Goal: Task Accomplishment & Management: Complete application form

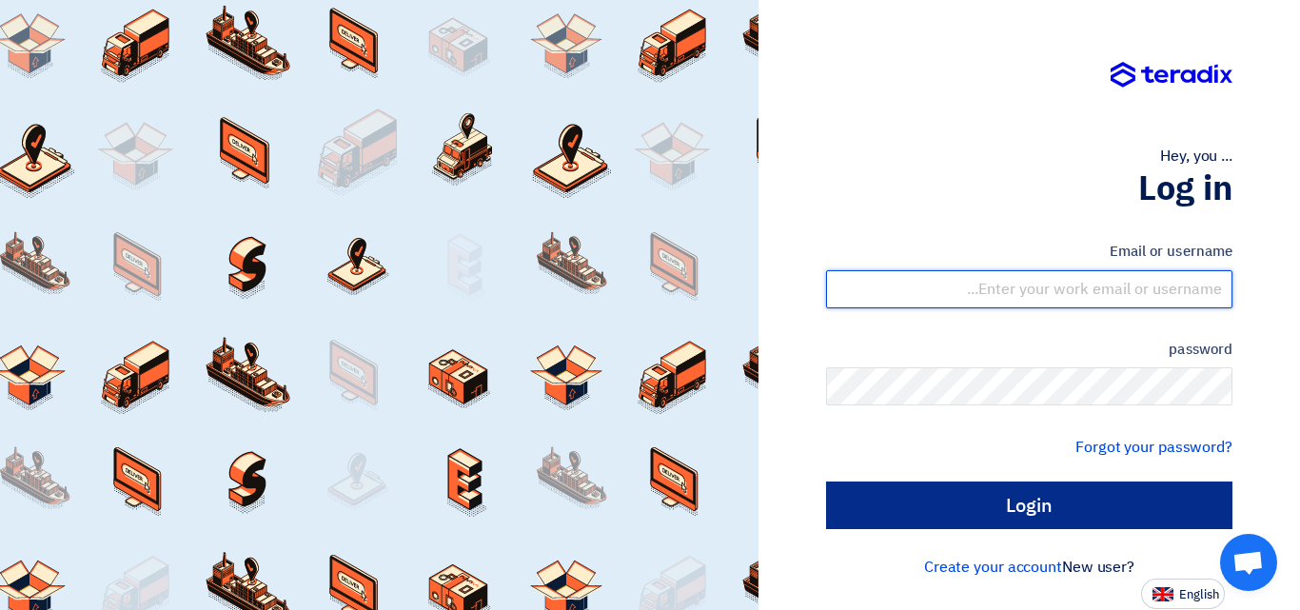
type input "[EMAIL_ADDRESS][DOMAIN_NAME]"
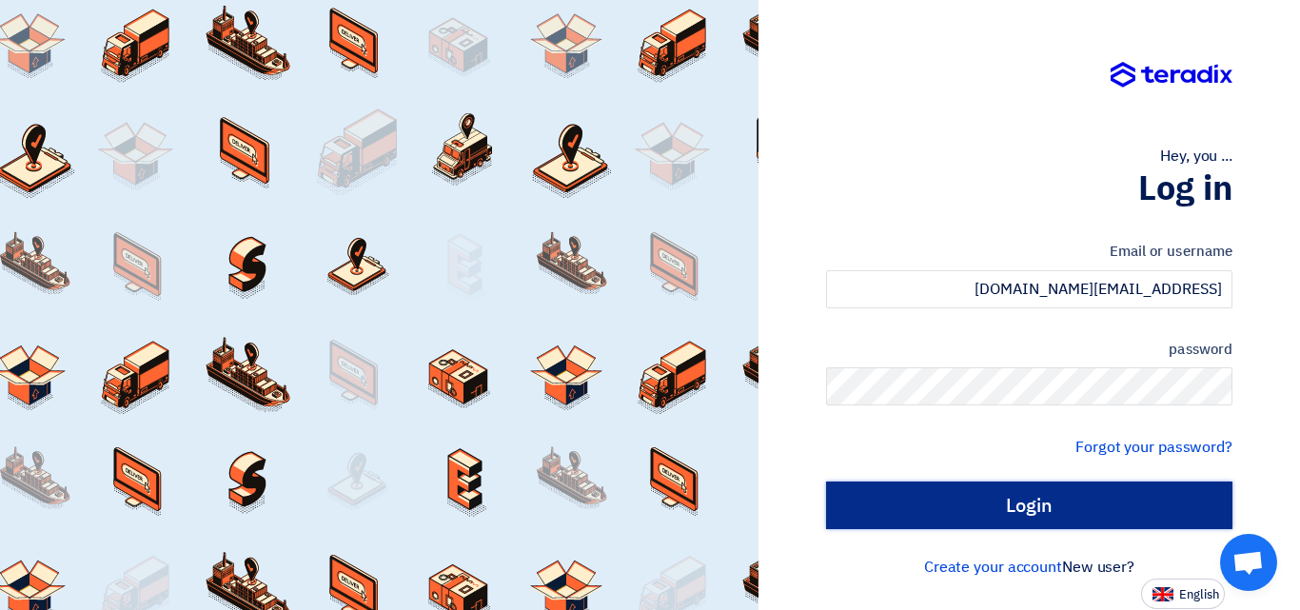
click at [1110, 500] on input "Login" at bounding box center [1029, 505] width 406 height 48
type input "Sign in"
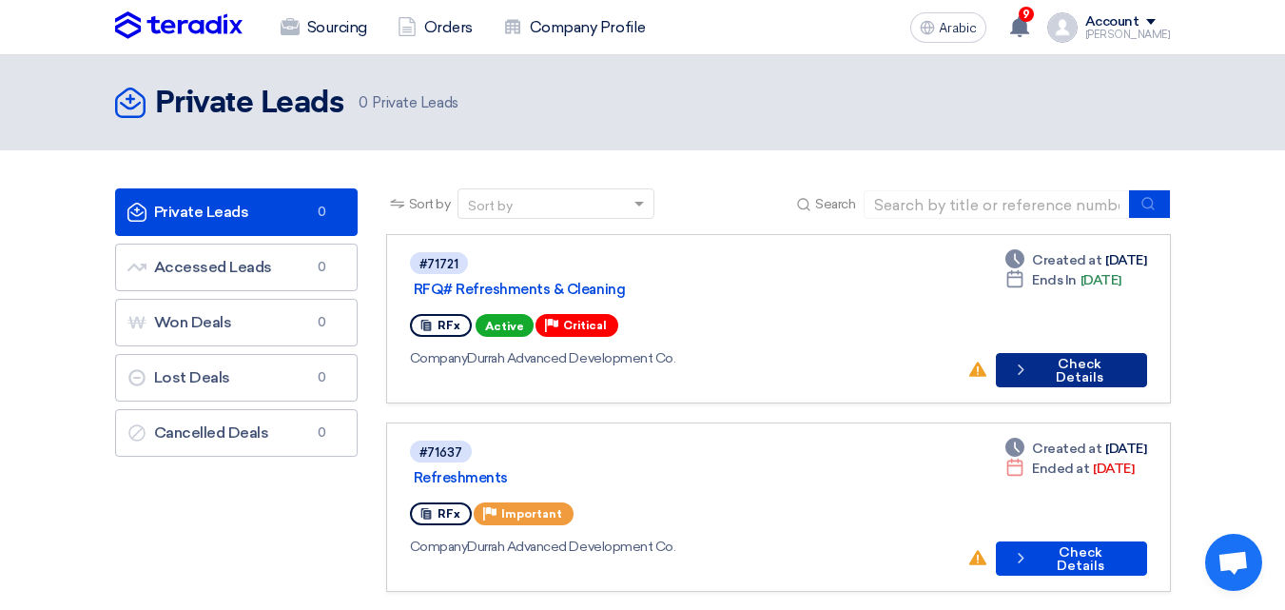
click at [1087, 353] on button "Check details Check Details" at bounding box center [1071, 370] width 151 height 34
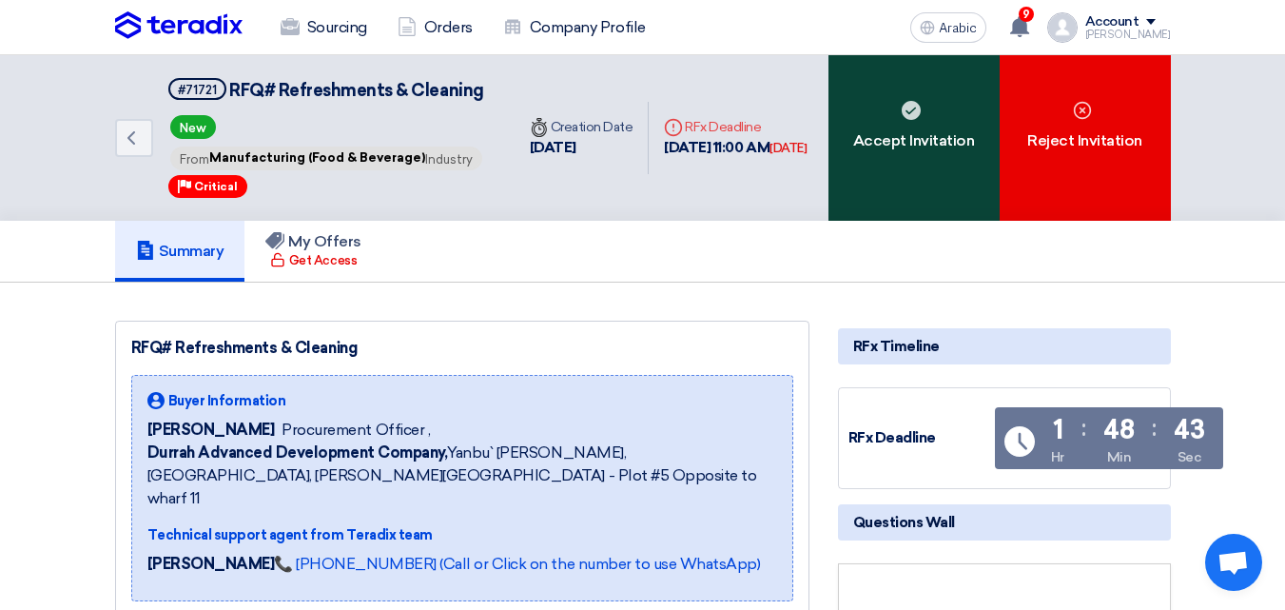
click at [910, 120] on use at bounding box center [911, 110] width 19 height 19
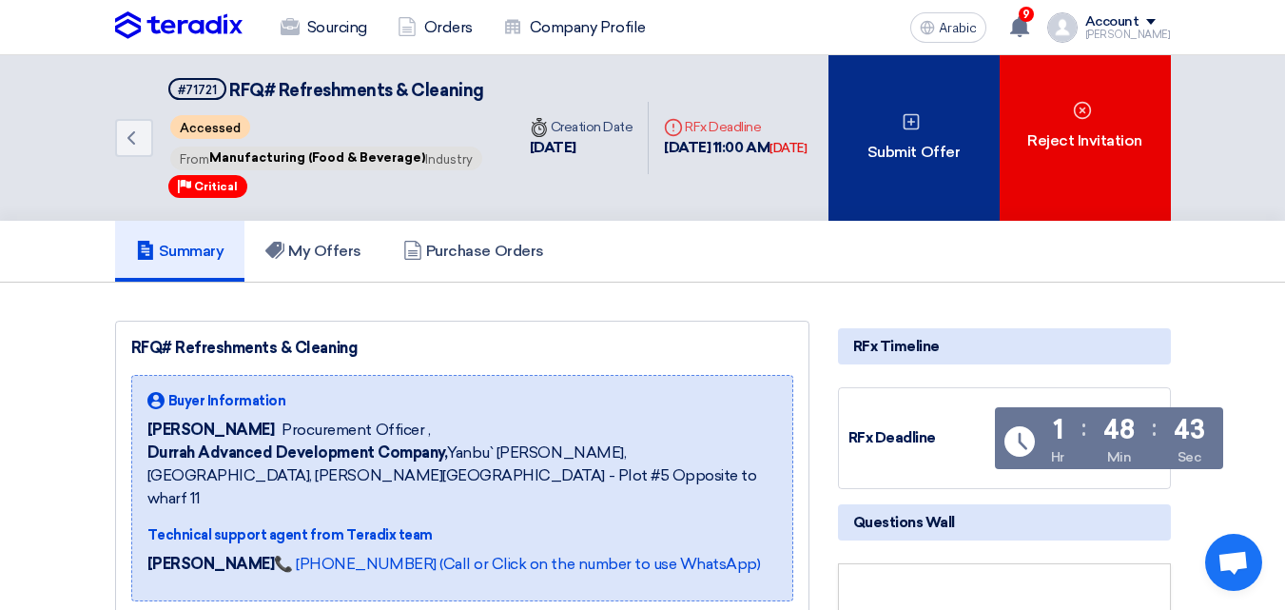
click at [930, 141] on div "Submit Offer" at bounding box center [914, 138] width 171 height 166
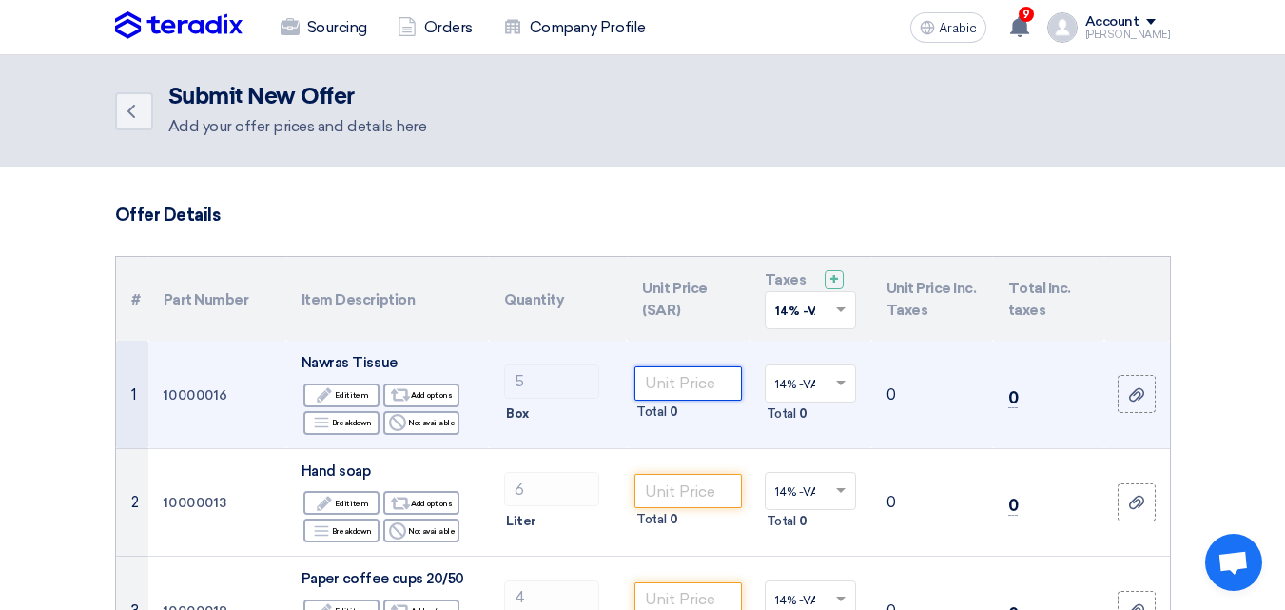
click at [664, 385] on input "number" at bounding box center [688, 383] width 107 height 34
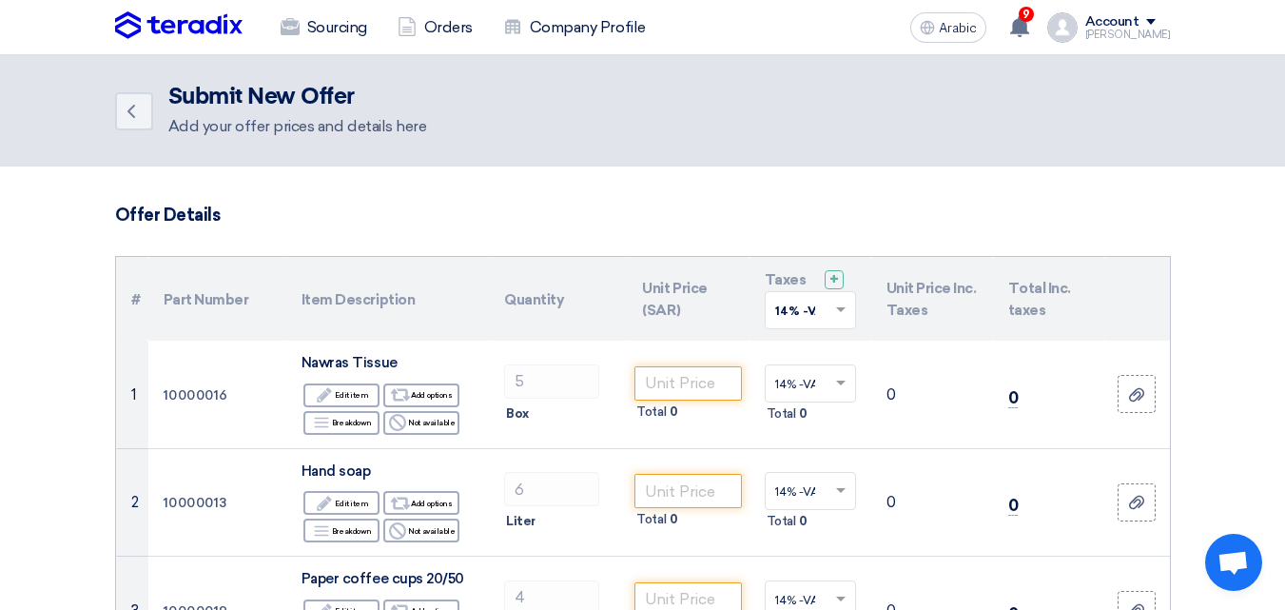
click at [834, 307] on span at bounding box center [844, 310] width 24 height 17
click at [795, 374] on span "15% -VAT" at bounding box center [801, 378] width 53 height 13
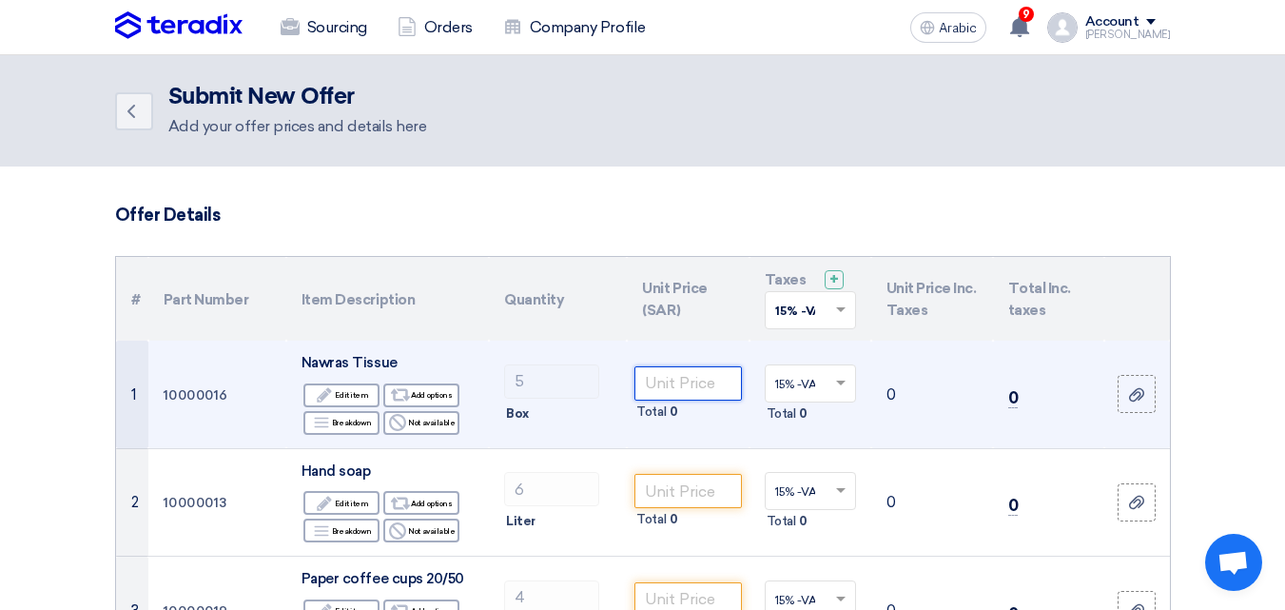
click at [711, 380] on input "number" at bounding box center [688, 383] width 107 height 34
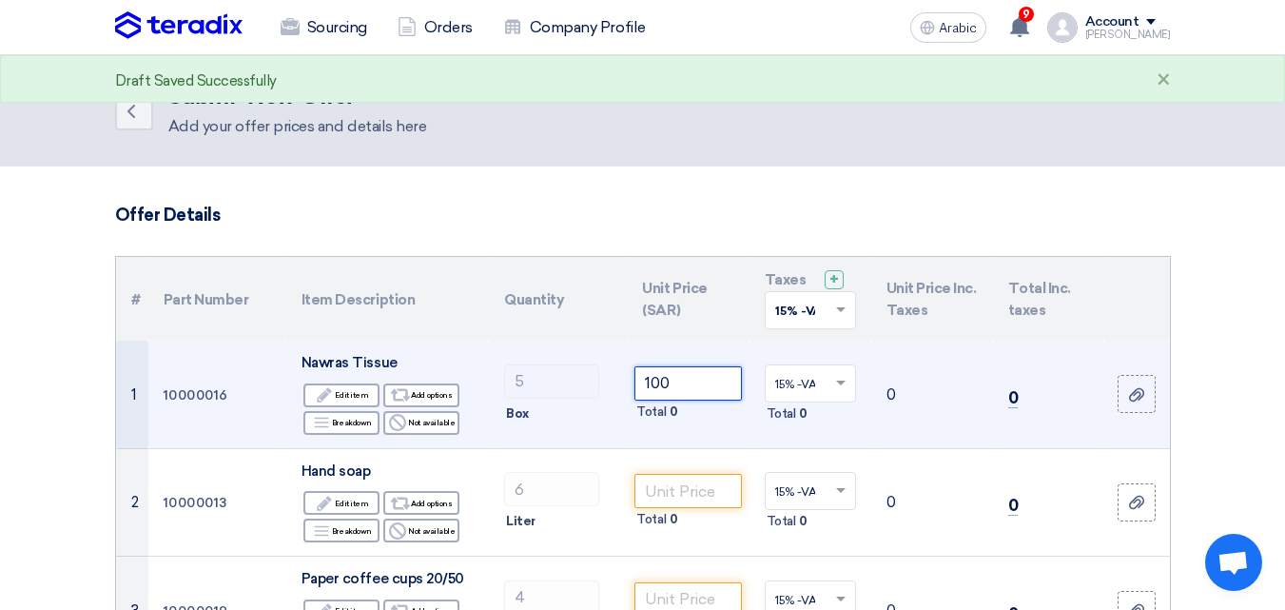
type input "100"
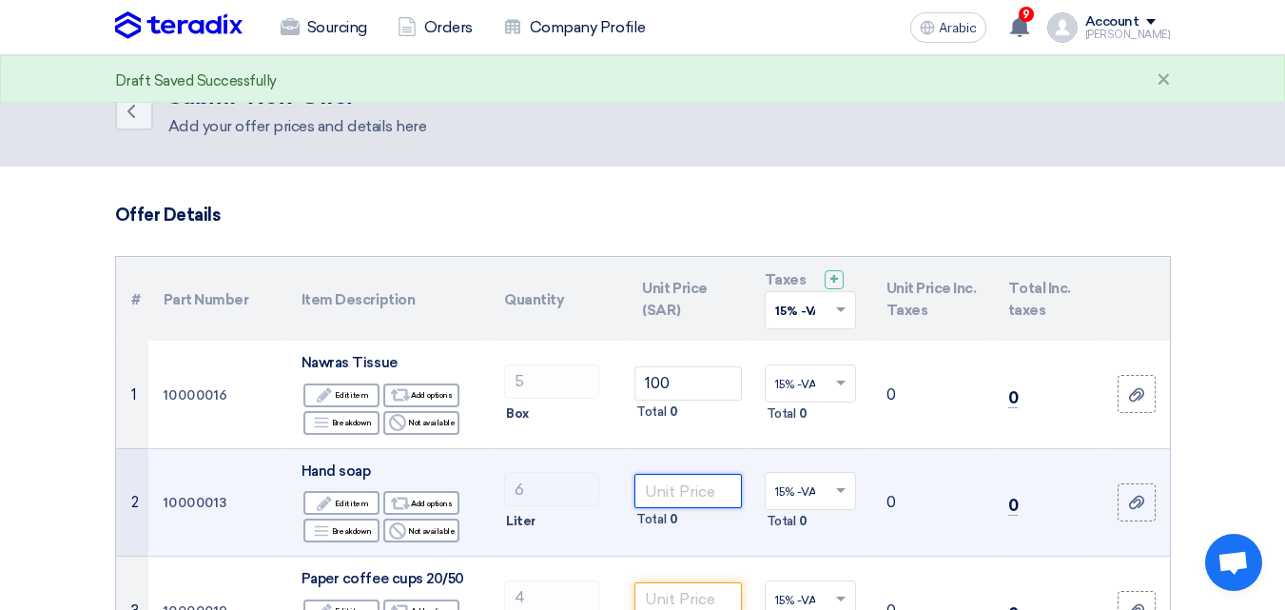
click at [701, 488] on input "number" at bounding box center [688, 491] width 107 height 34
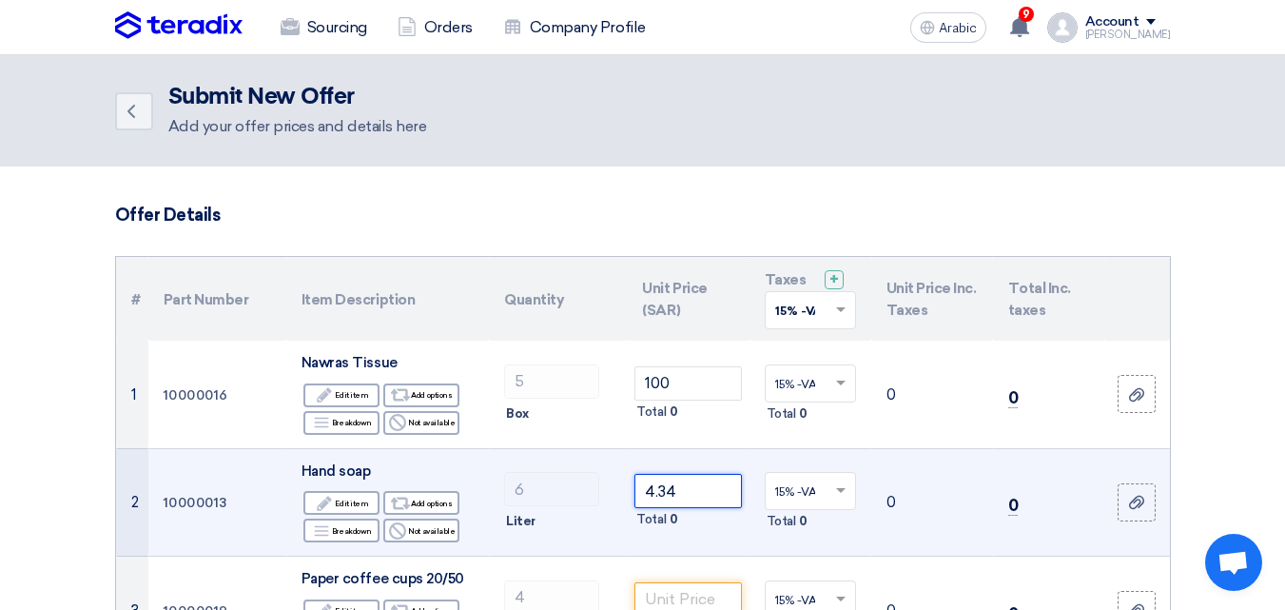
type input "4.34"
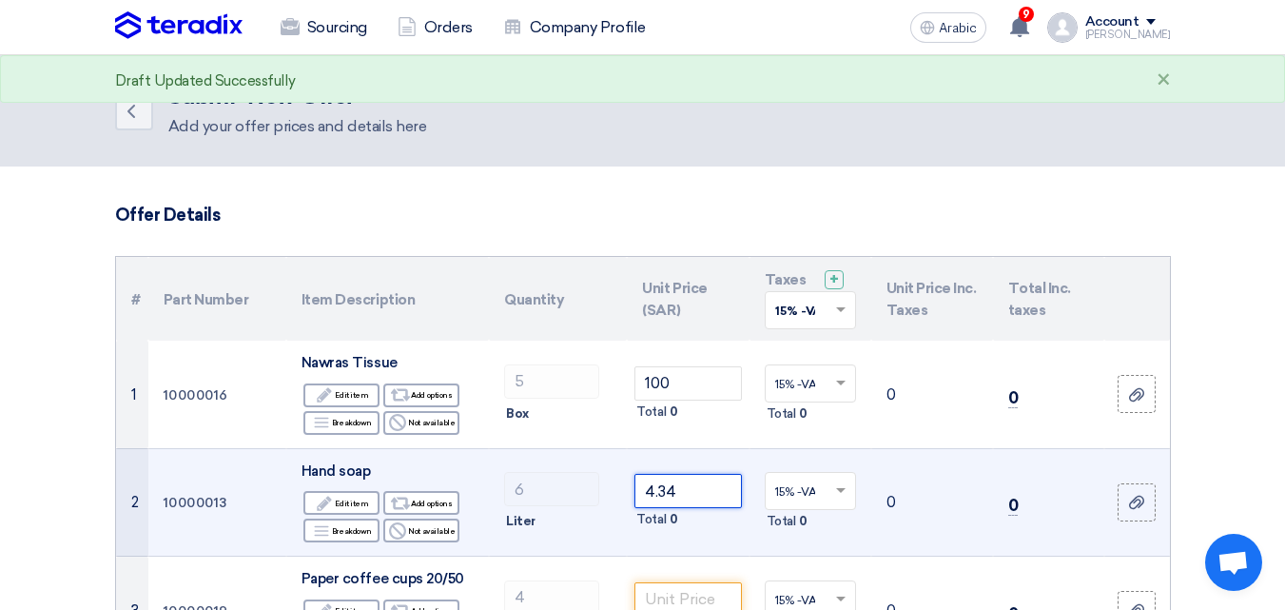
scroll to position [190, 0]
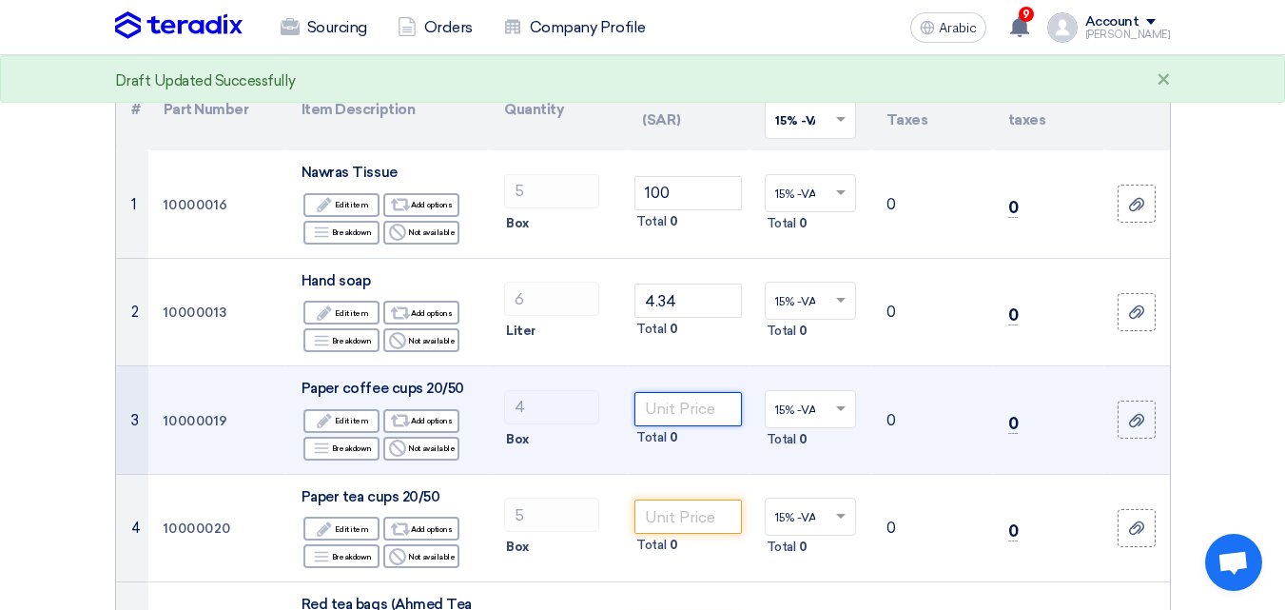
click at [682, 410] on input "number" at bounding box center [688, 409] width 107 height 34
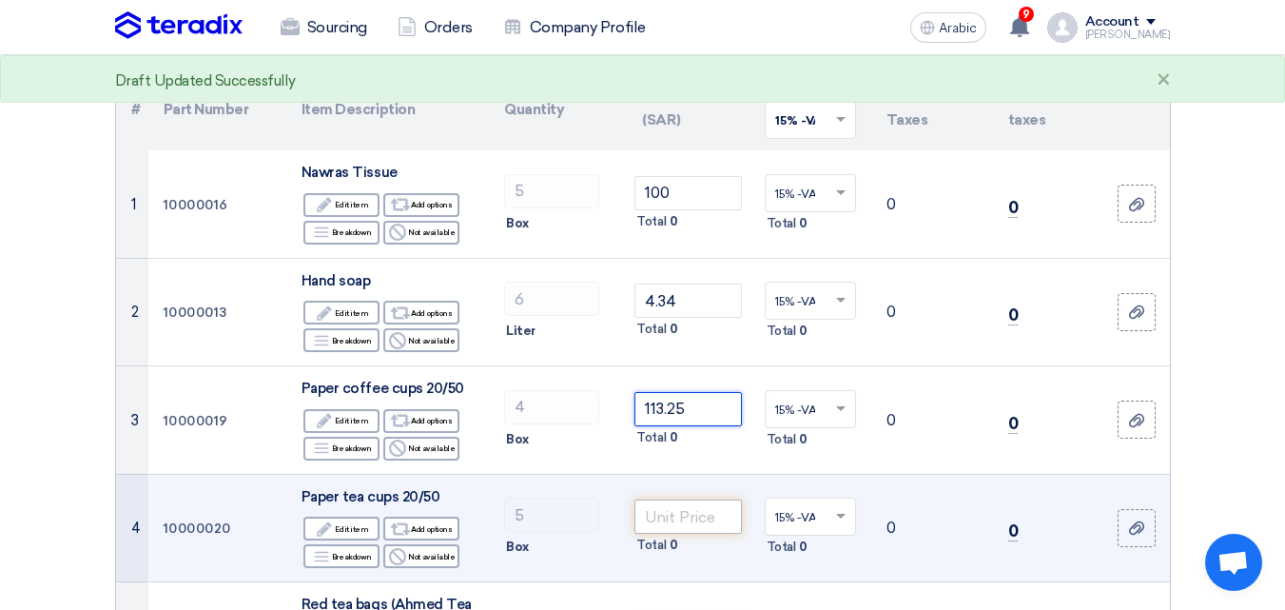
type input "113.25"
click at [673, 518] on input "number" at bounding box center [688, 517] width 107 height 34
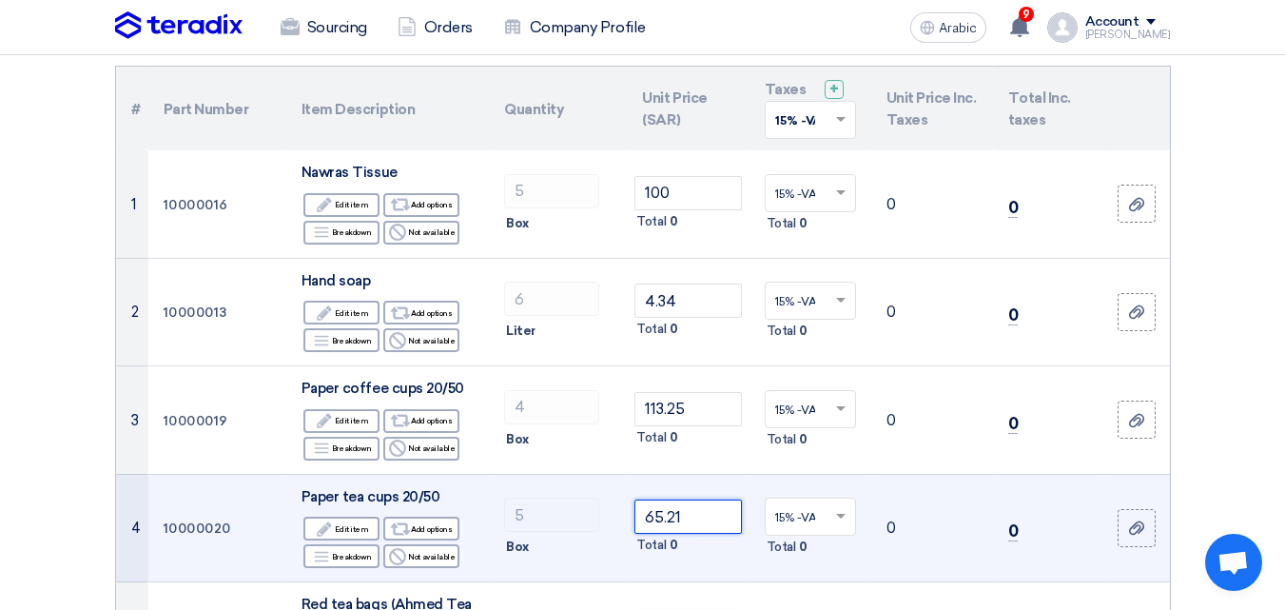
click at [677, 521] on input "65.21" at bounding box center [688, 517] width 107 height 34
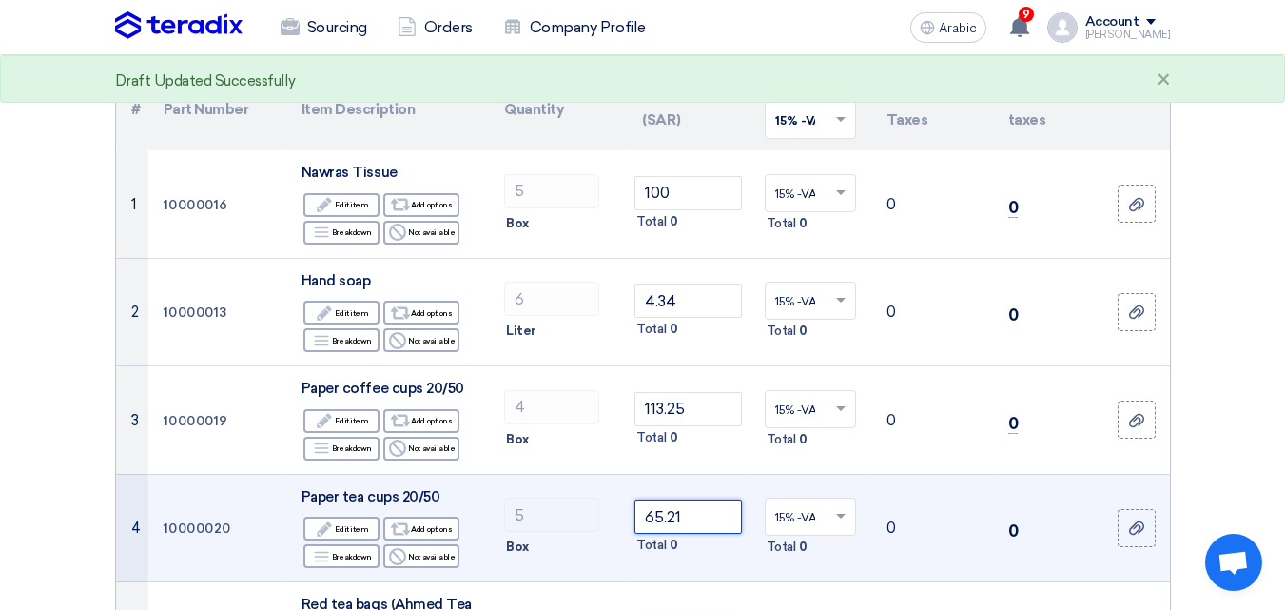
scroll to position [285, 0]
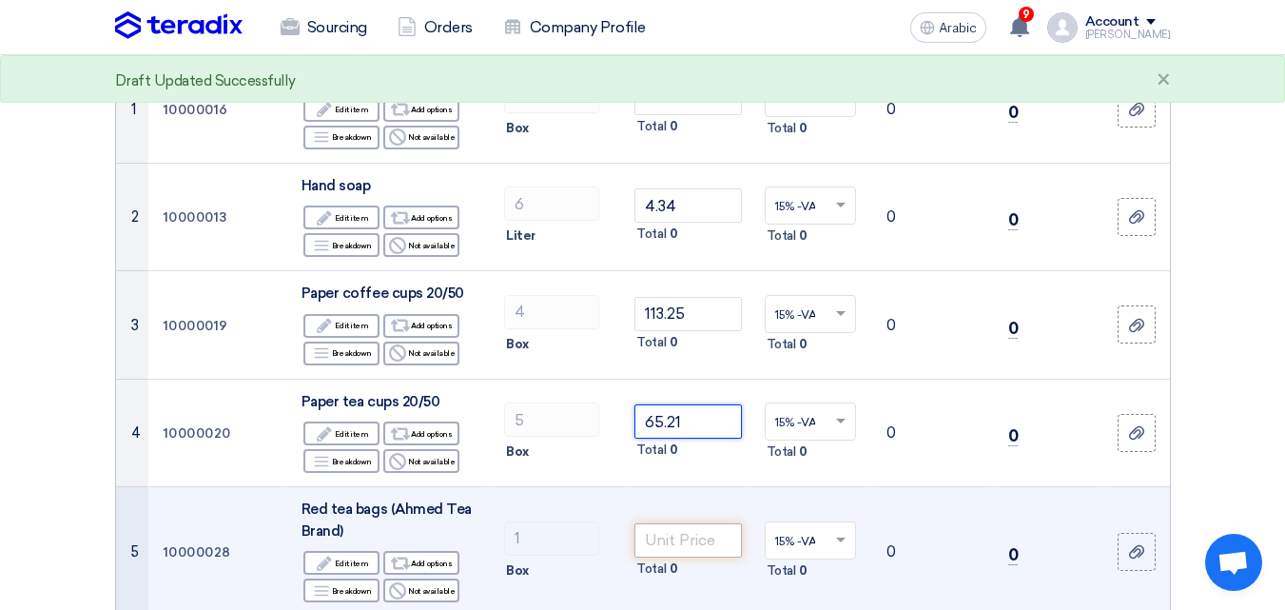
type input "65.21"
click at [697, 541] on input "number" at bounding box center [688, 540] width 107 height 34
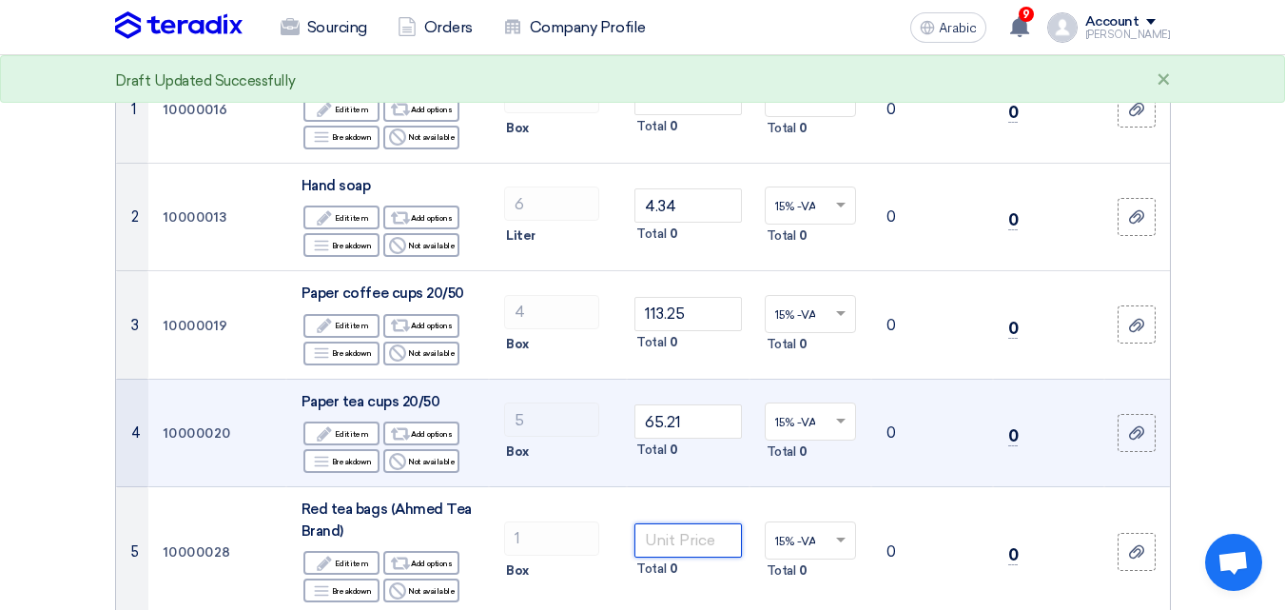
scroll to position [476, 0]
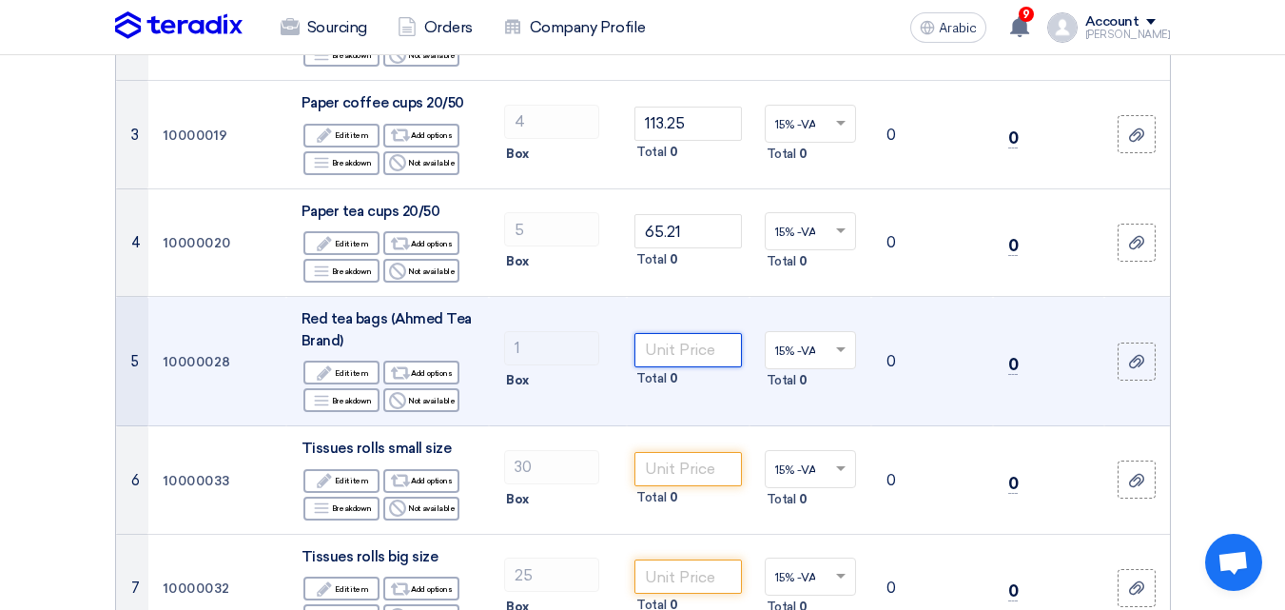
click at [686, 354] on input "number" at bounding box center [688, 350] width 107 height 34
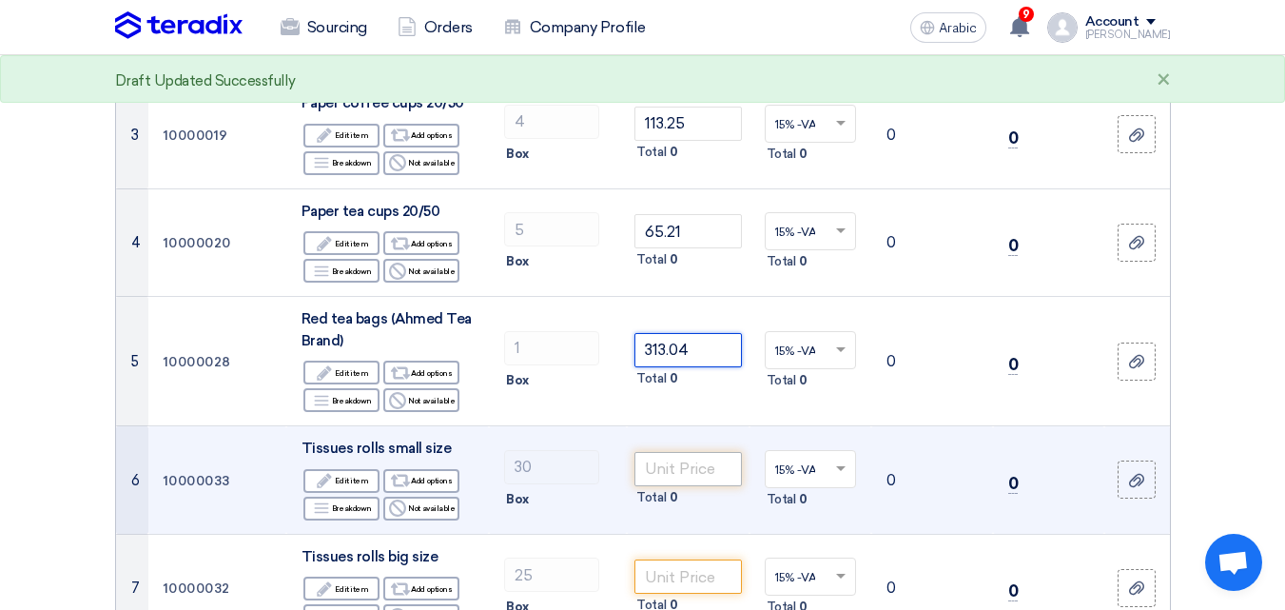
type input "313.04"
click at [685, 454] on input "number" at bounding box center [688, 469] width 107 height 34
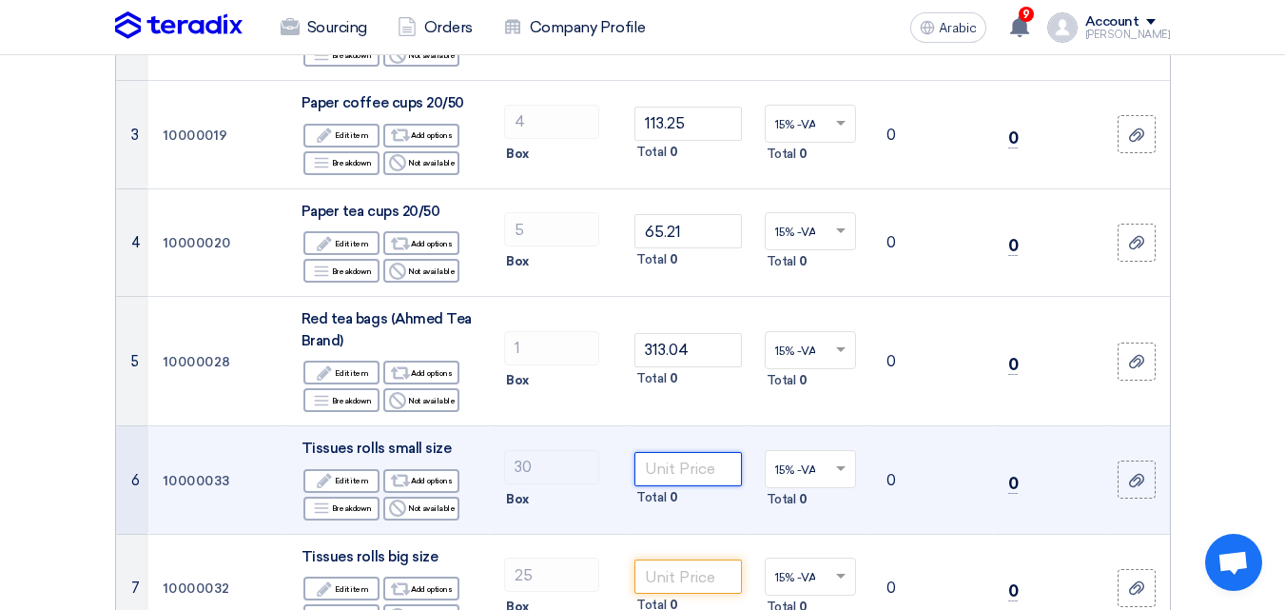
click at [674, 463] on input "number" at bounding box center [688, 469] width 107 height 34
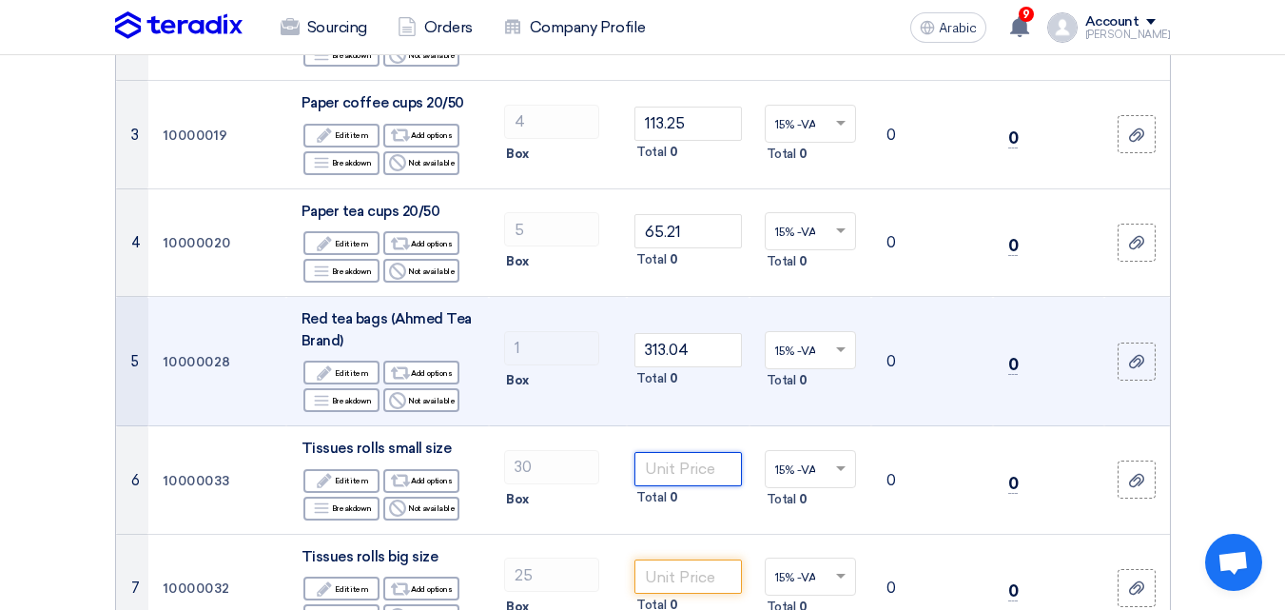
scroll to position [571, 0]
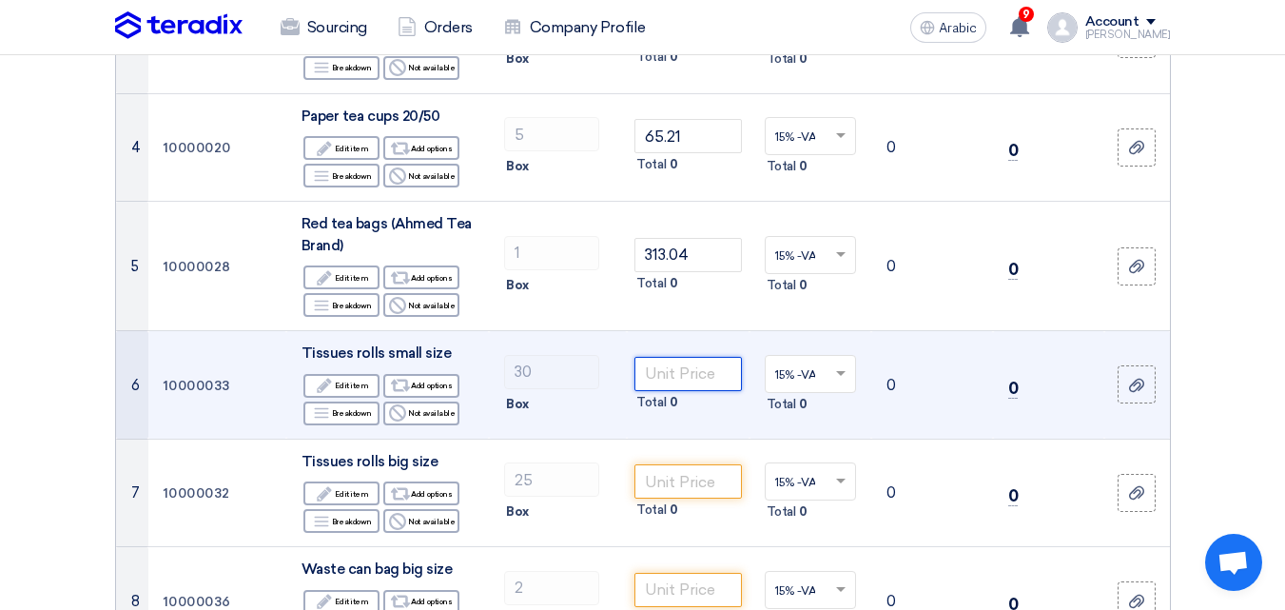
click at [658, 374] on input "number" at bounding box center [688, 374] width 107 height 34
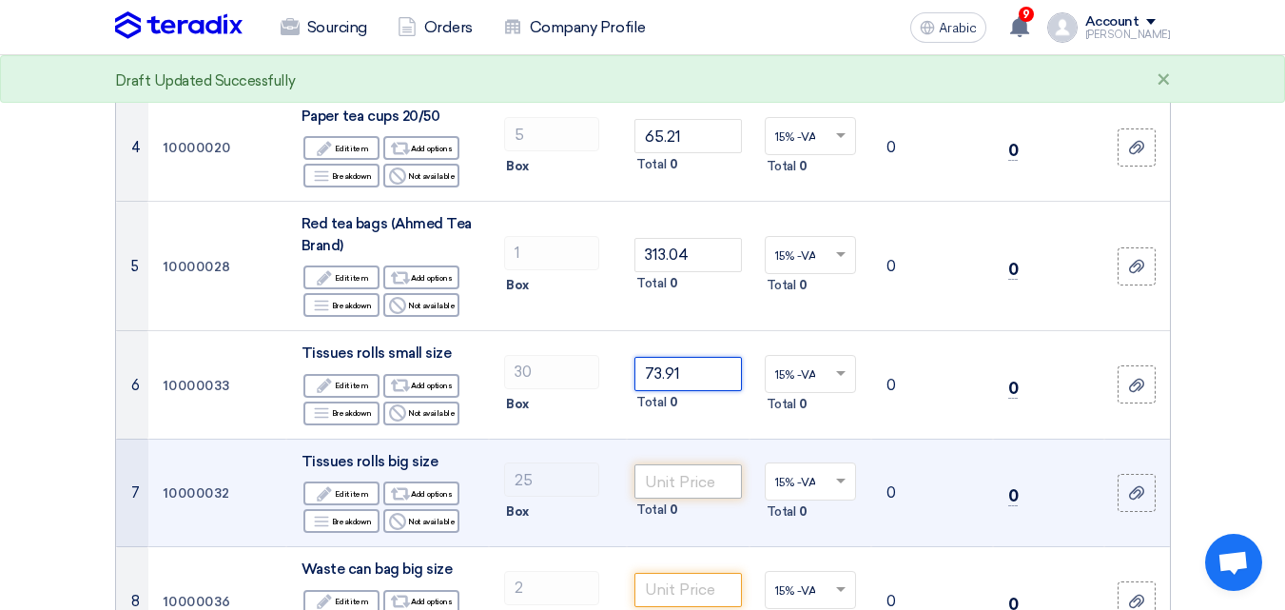
type input "73.91"
click at [684, 481] on input "number" at bounding box center [688, 481] width 107 height 34
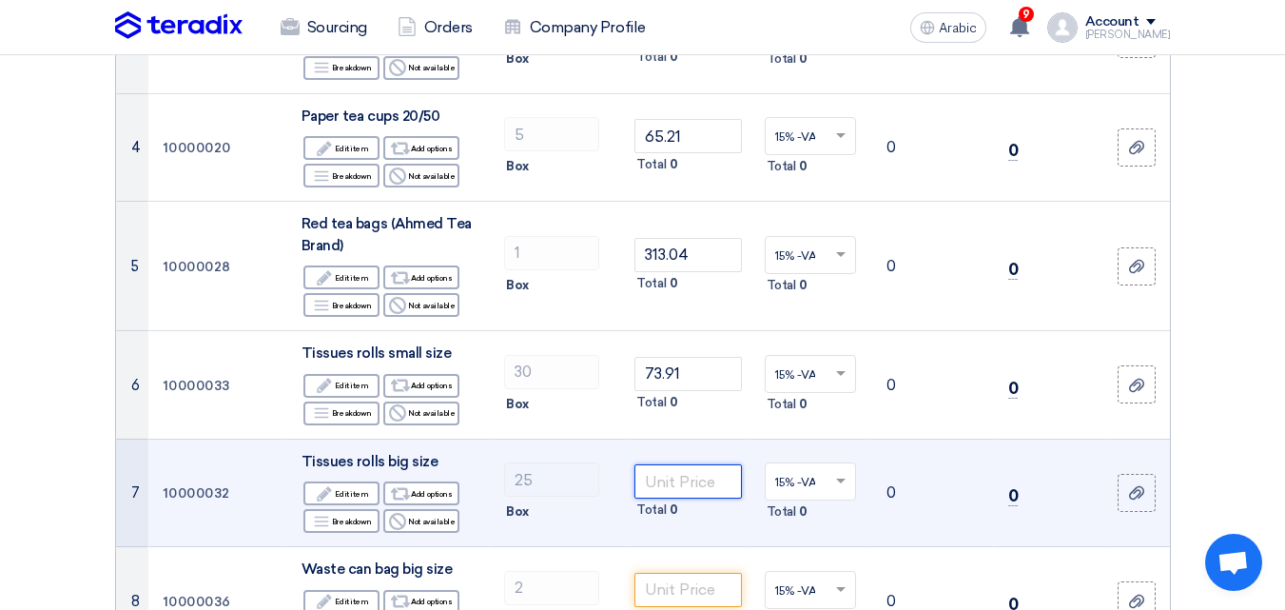
scroll to position [666, 0]
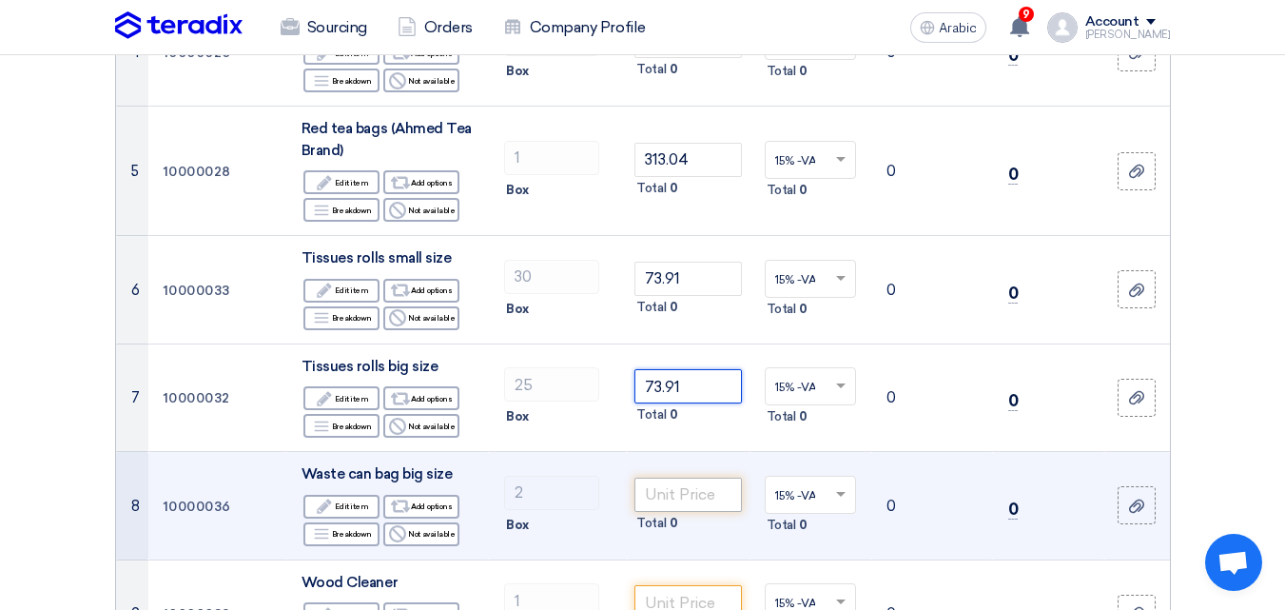
type input "73.91"
click at [678, 499] on input "number" at bounding box center [688, 495] width 107 height 34
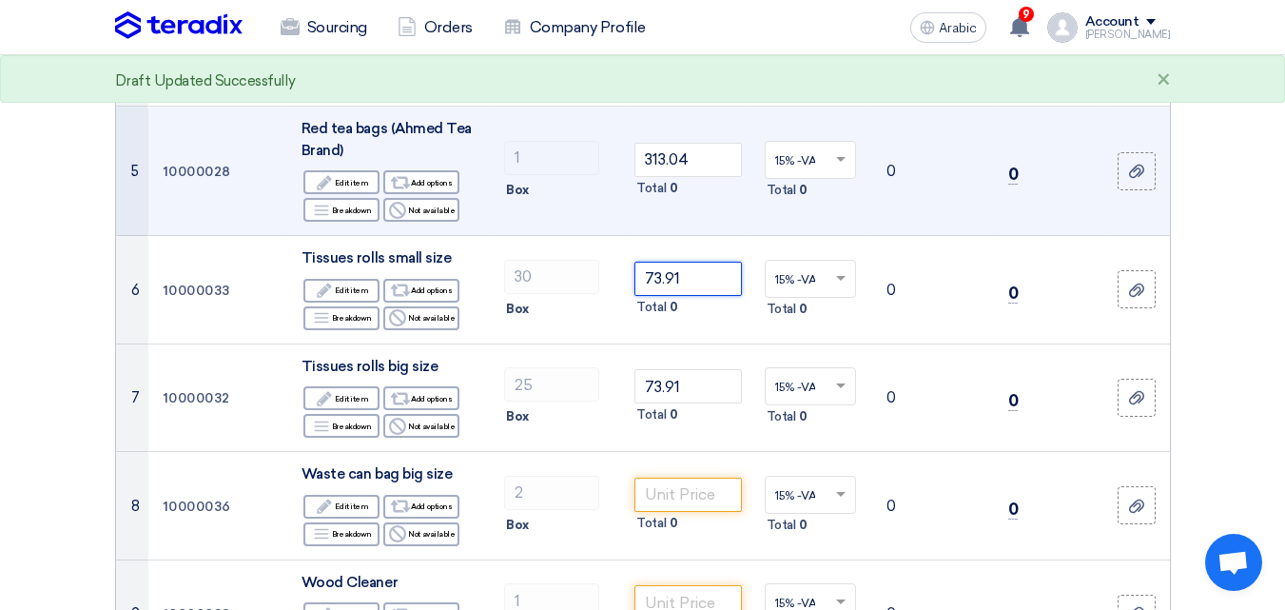
drag, startPoint x: 552, startPoint y: 242, endPoint x: 425, endPoint y: 222, distance: 128.1
click at [426, 222] on tbody "1 10000016 Nawras Tissue Edit Edit item Alternative Add options Breakdown Rejec…" at bounding box center [643, 495] width 1054 height 1640
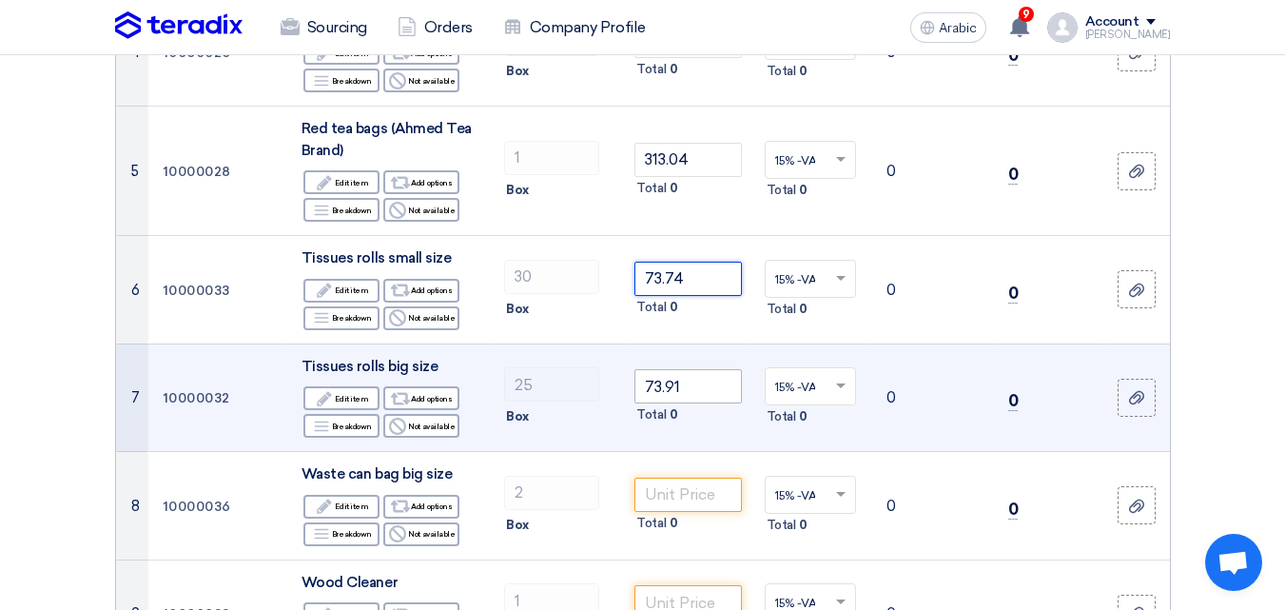
type input "73.74"
click at [682, 383] on input "73.91" at bounding box center [688, 386] width 107 height 34
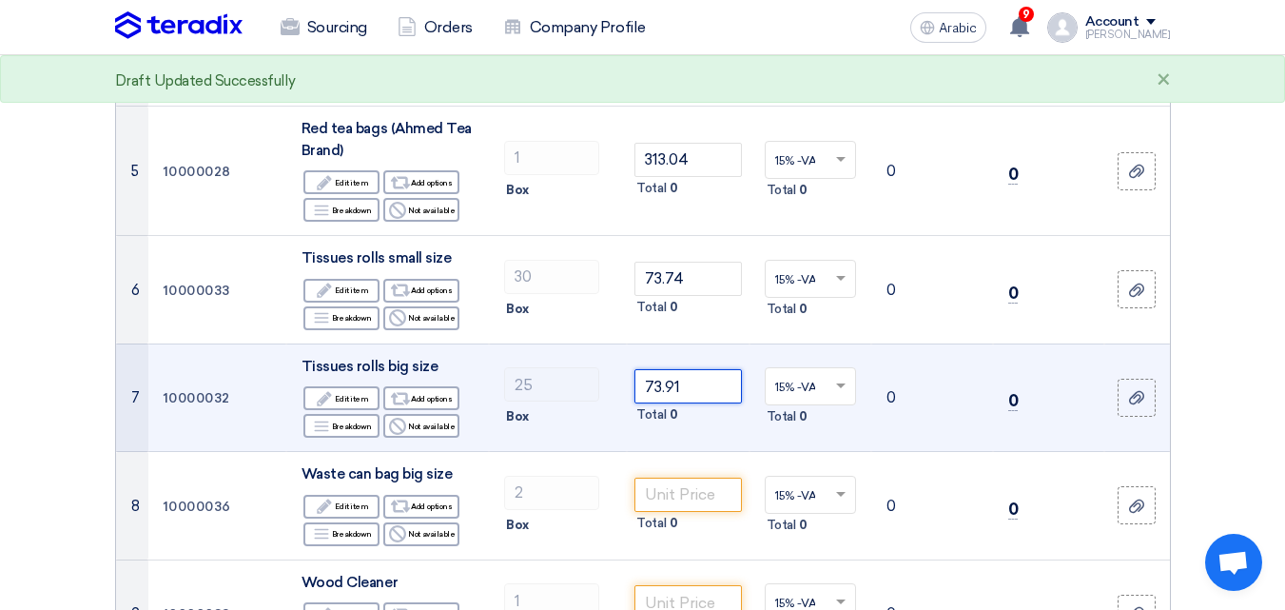
scroll to position [761, 0]
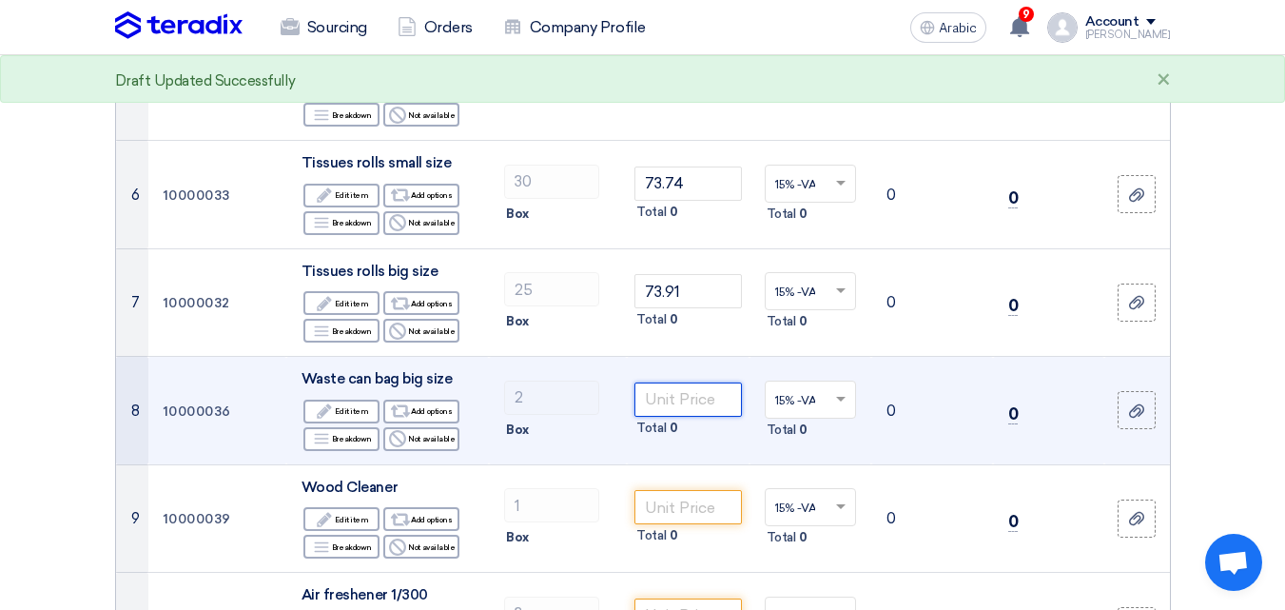
click at [713, 401] on input "number" at bounding box center [688, 400] width 107 height 34
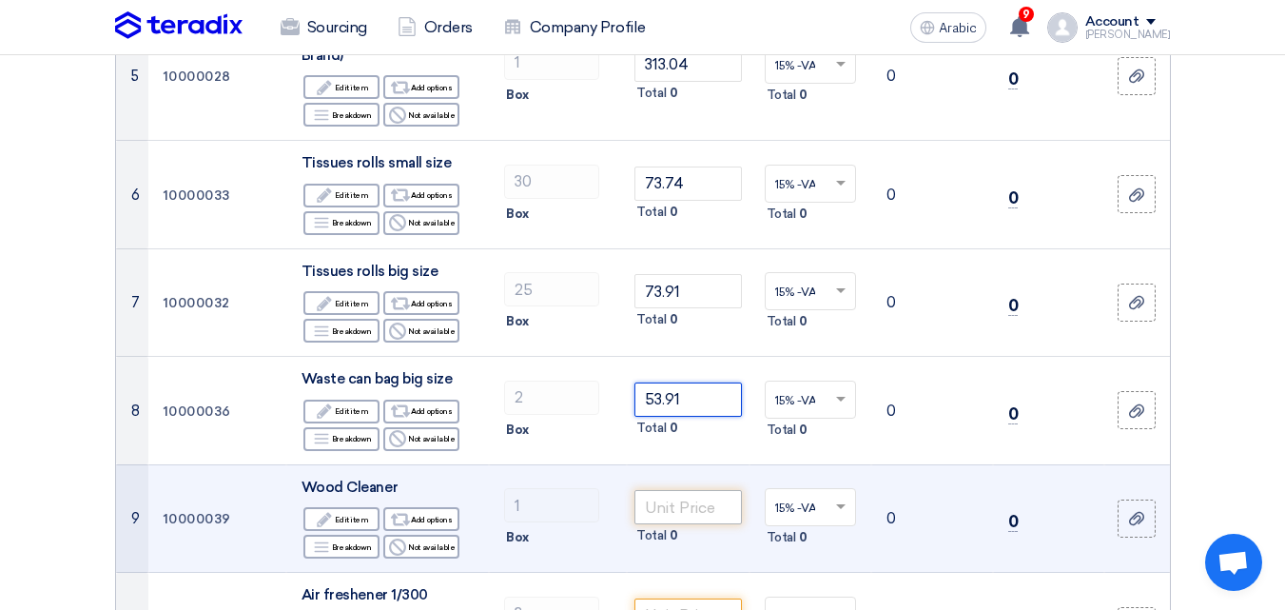
type input "53.91"
click at [676, 508] on input "number" at bounding box center [688, 507] width 107 height 34
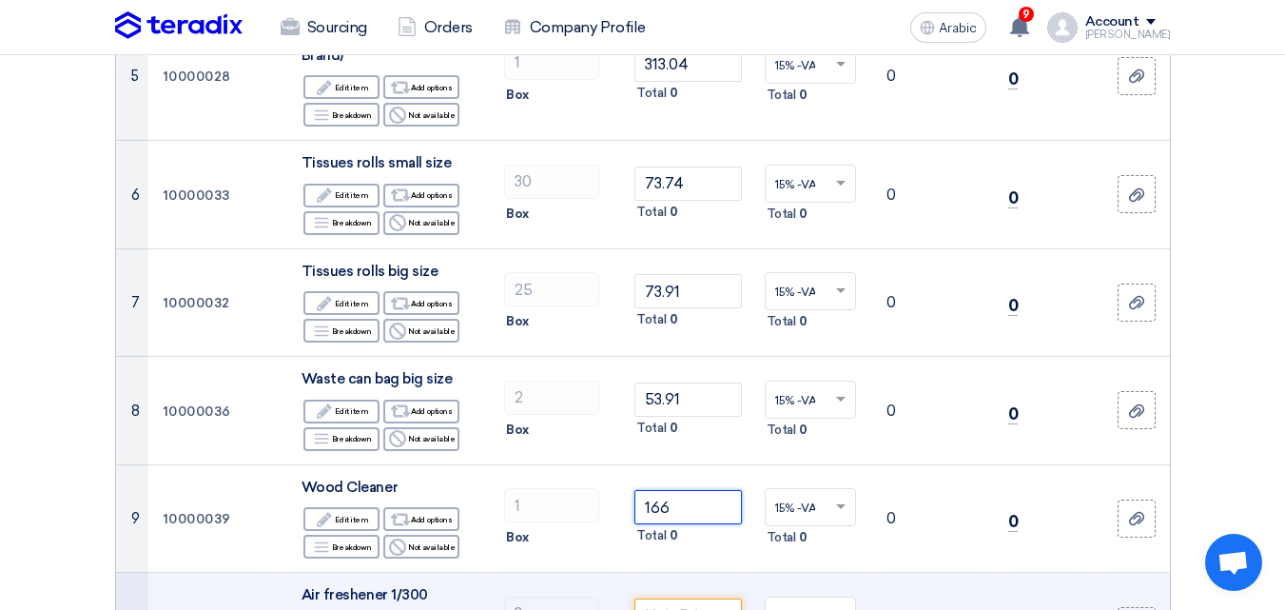
scroll to position [952, 0]
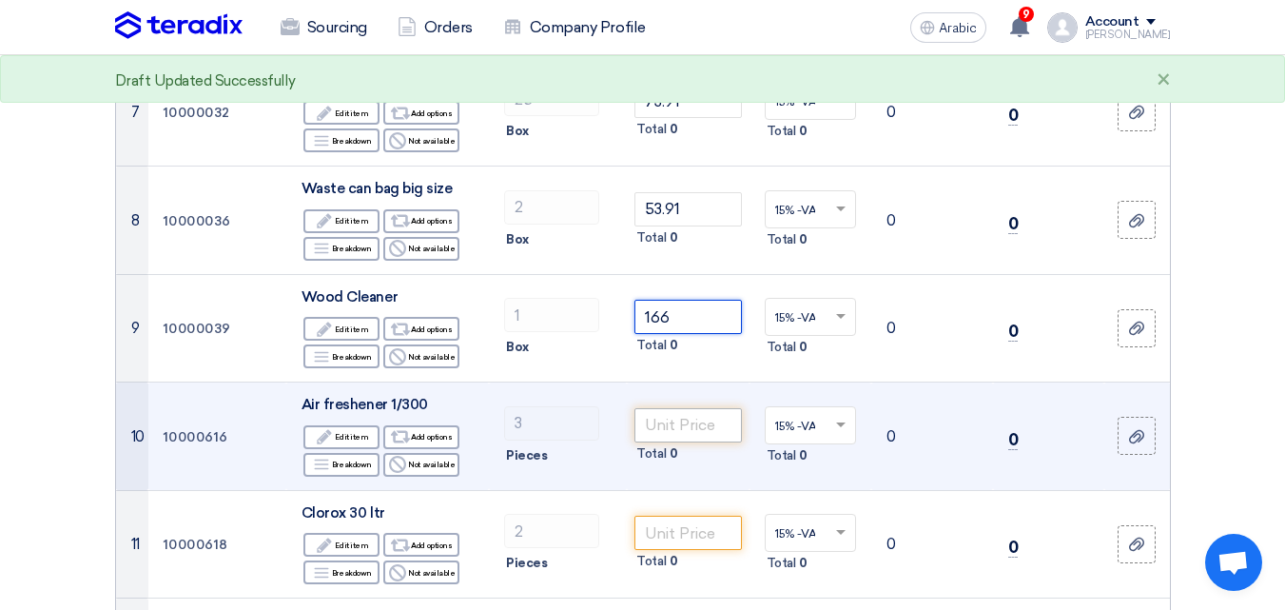
type input "166"
click at [695, 422] on input "number" at bounding box center [688, 425] width 107 height 34
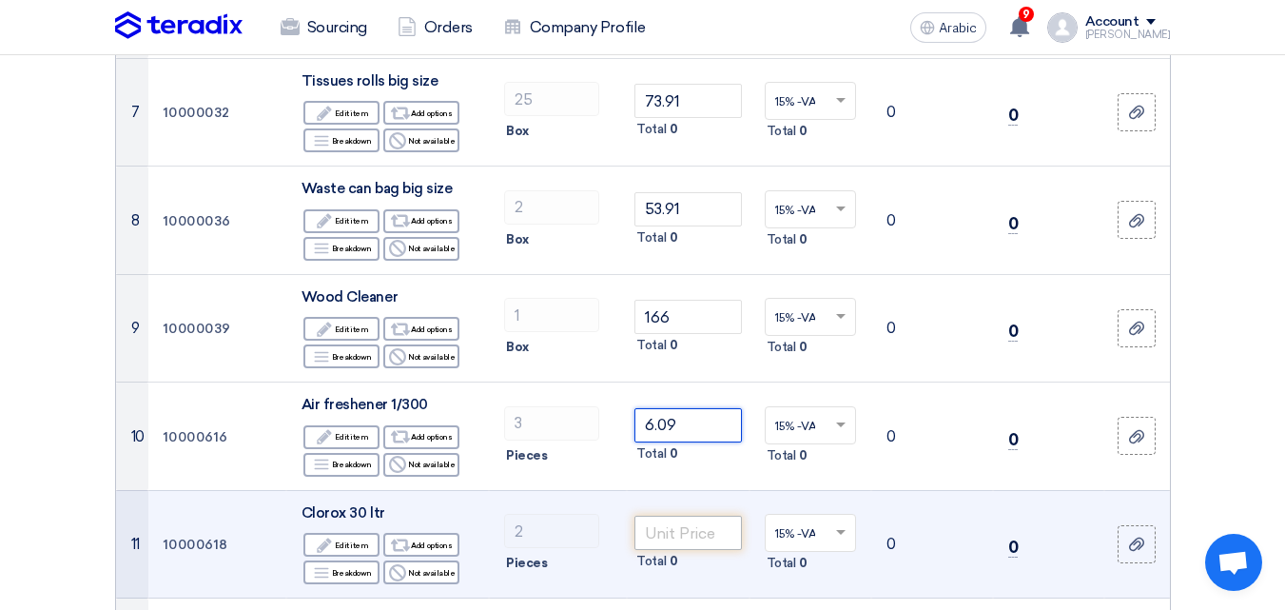
type input "6.09"
click at [696, 533] on input "number" at bounding box center [688, 533] width 107 height 34
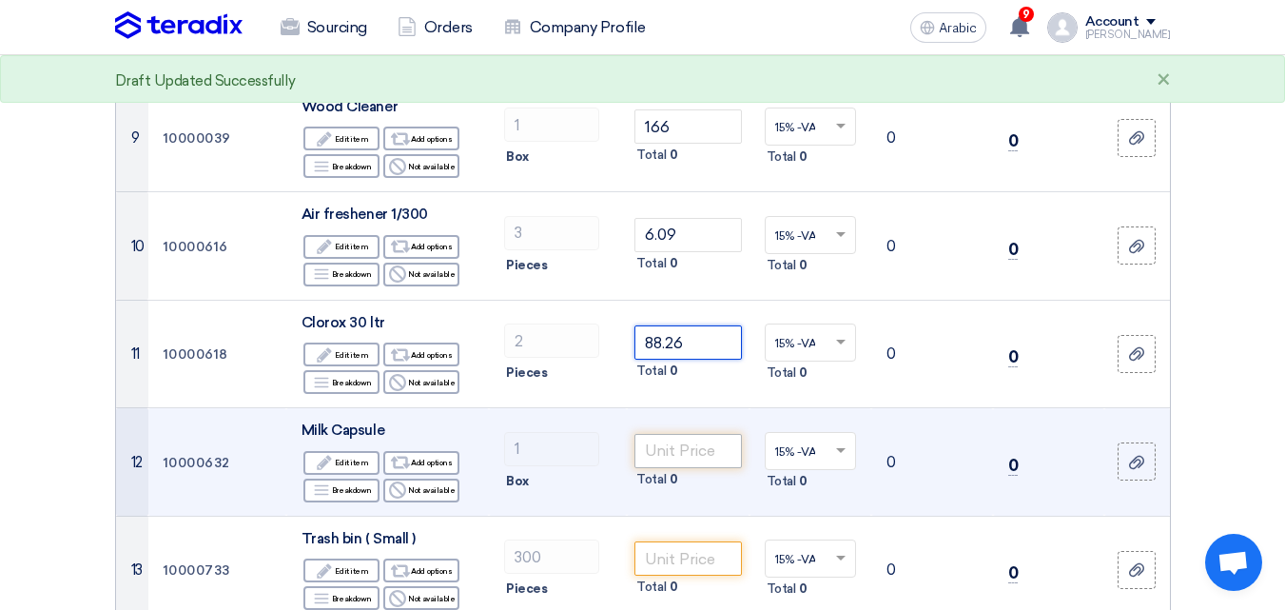
type input "88.26"
click at [676, 452] on input "number" at bounding box center [688, 451] width 107 height 34
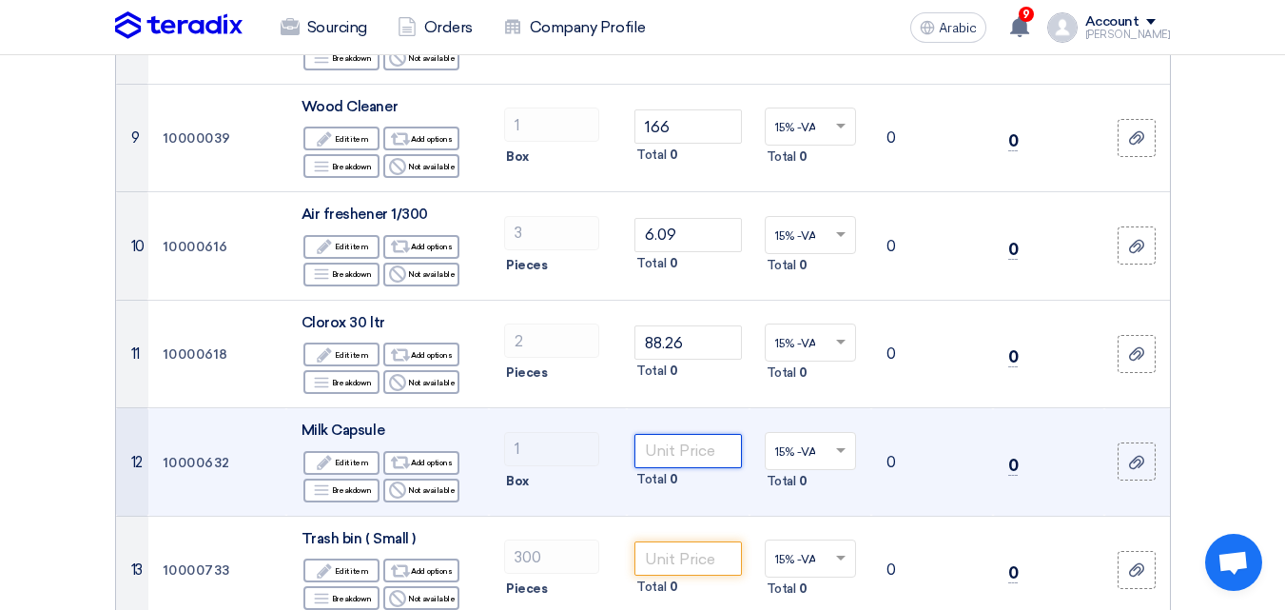
scroll to position [1332, 0]
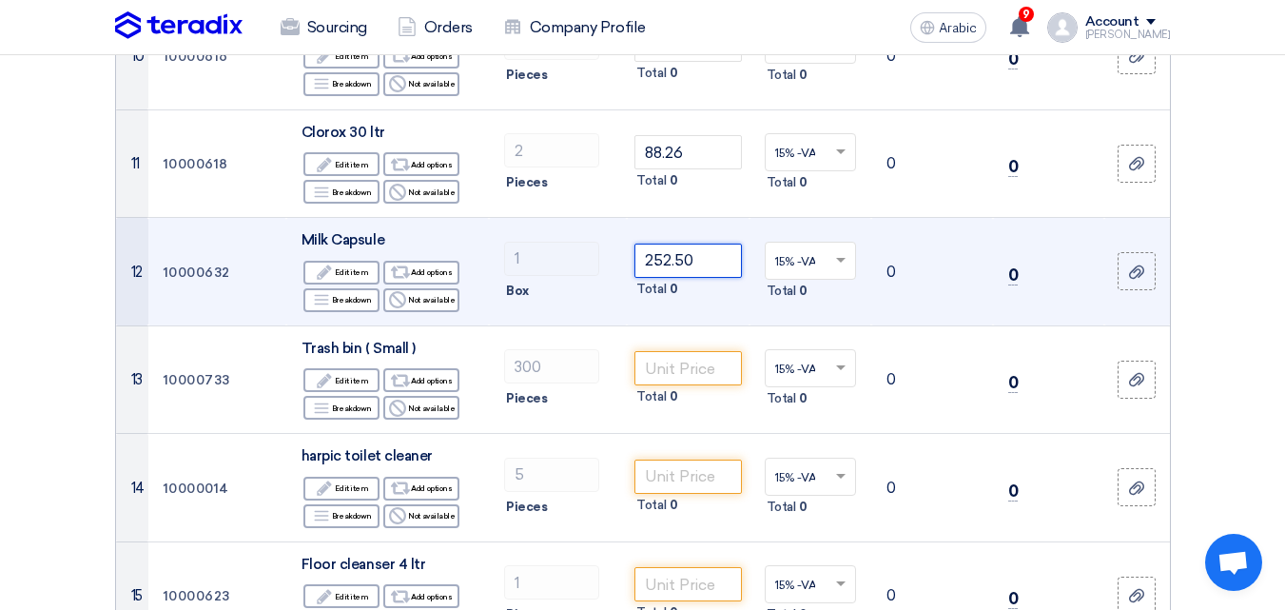
type input "252.50"
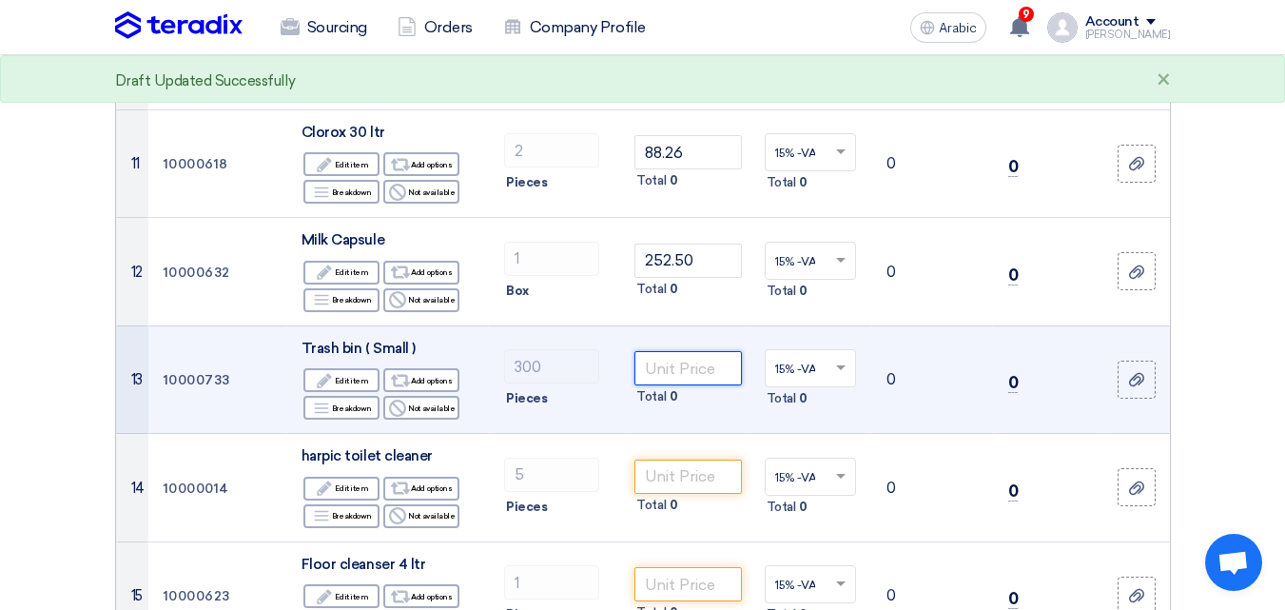
click at [678, 368] on input "number" at bounding box center [688, 368] width 107 height 34
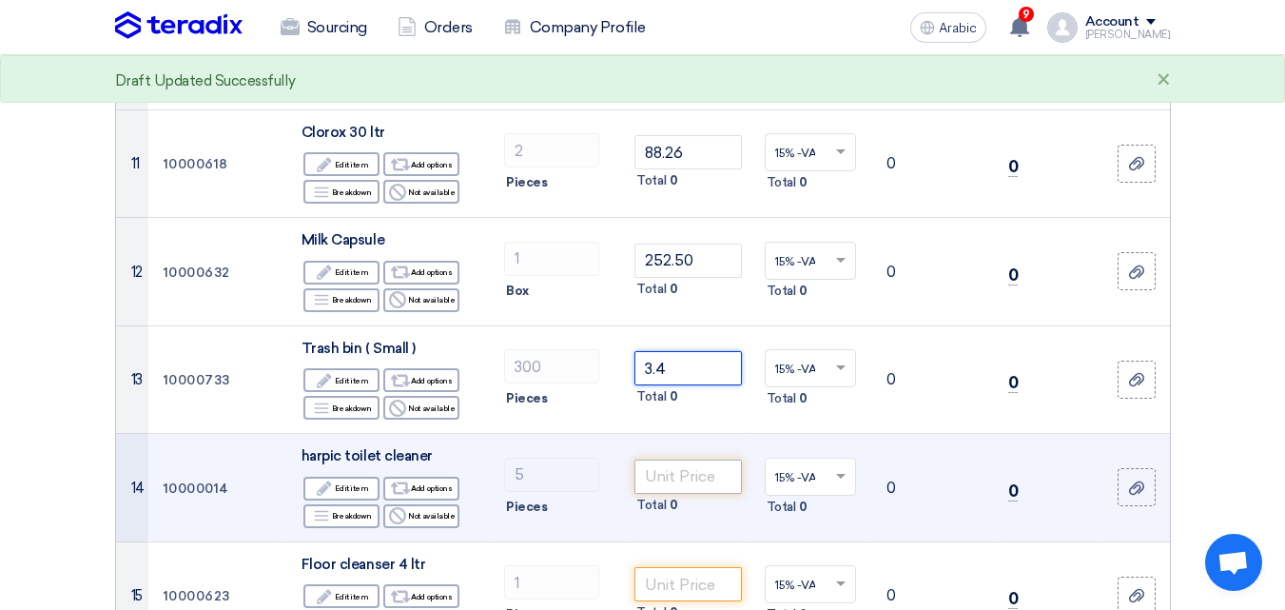
type input "3.4"
click at [709, 477] on input "number" at bounding box center [688, 477] width 107 height 34
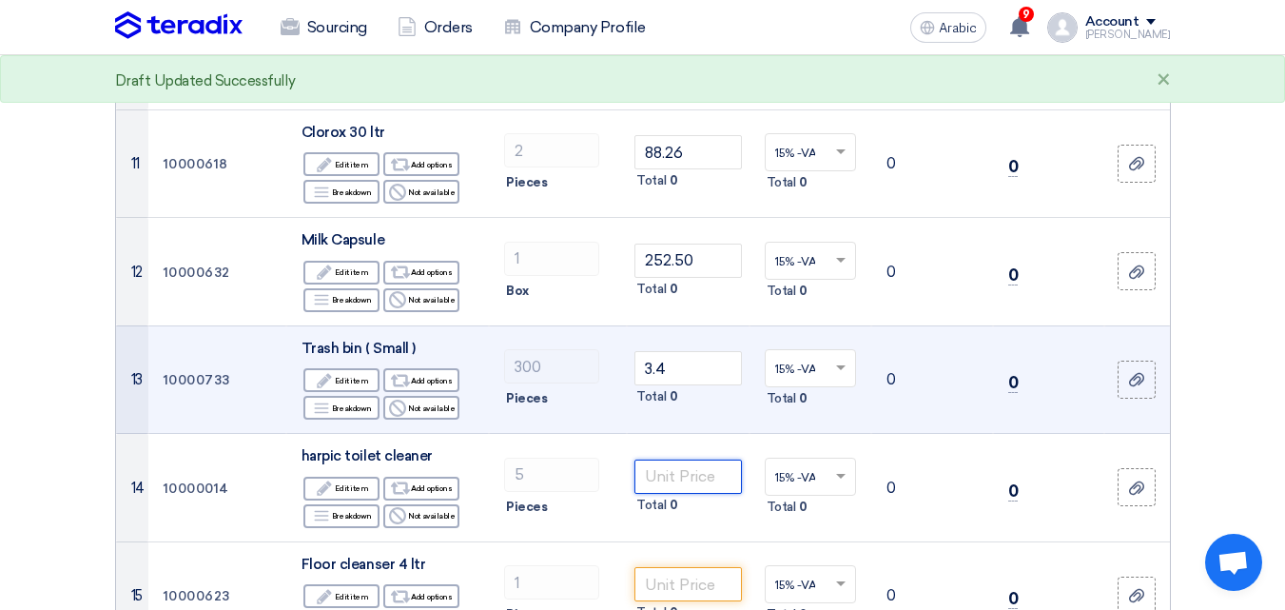
scroll to position [1427, 0]
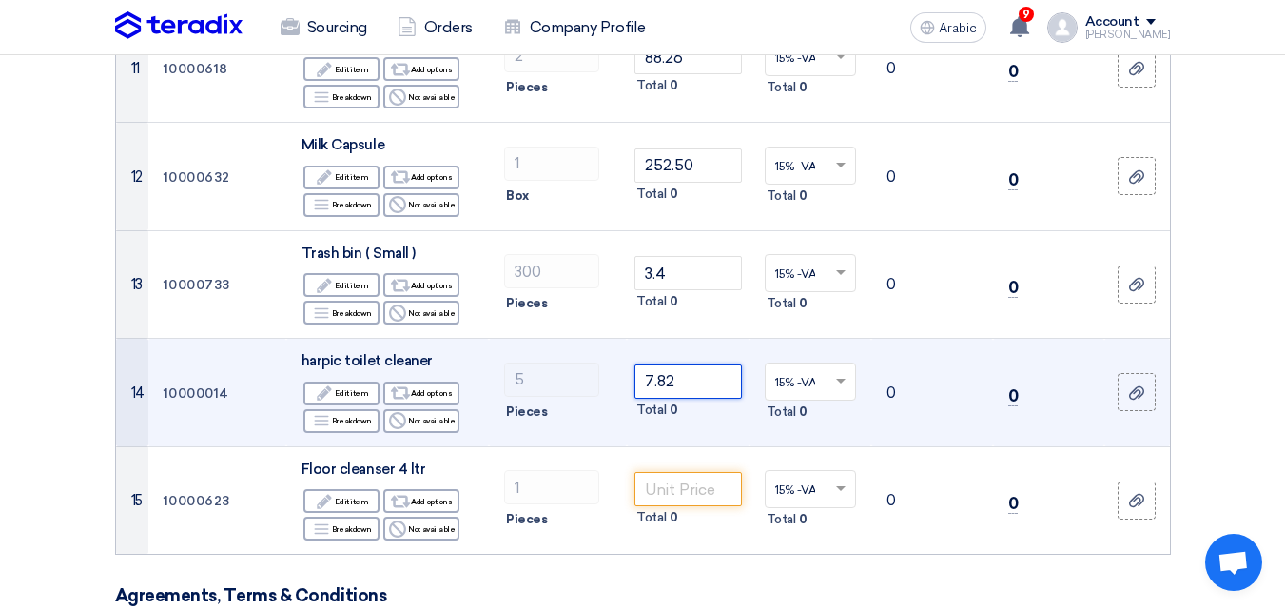
type input "7.82"
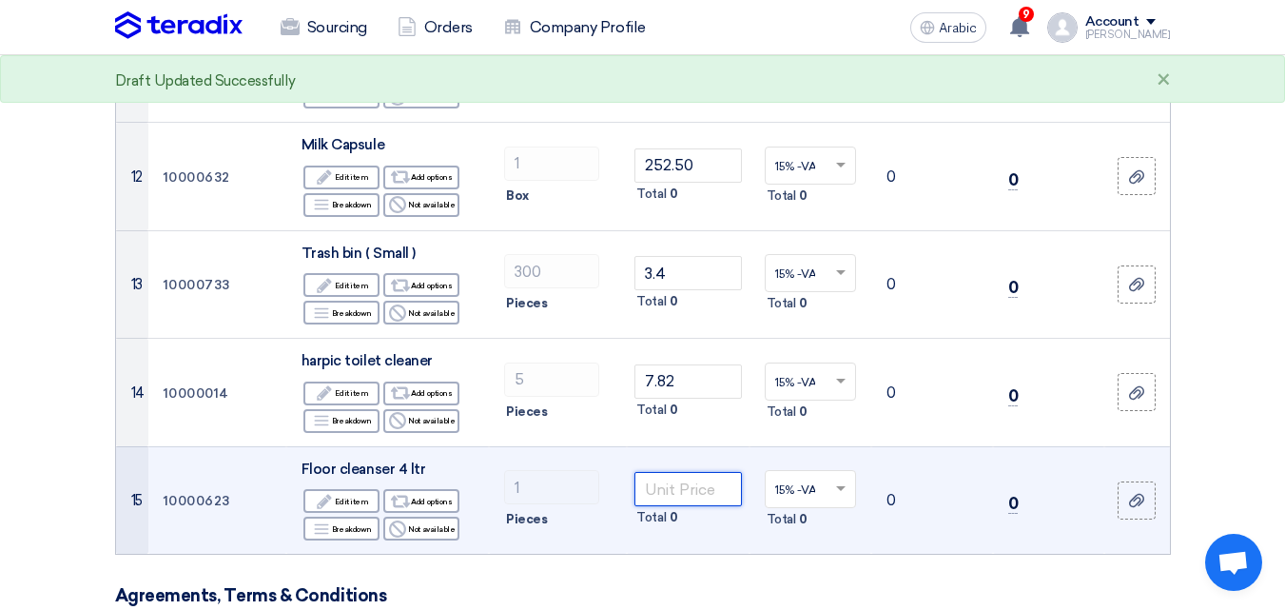
click at [680, 481] on input "number" at bounding box center [688, 489] width 107 height 34
type input "15.22"
click at [806, 479] on input "text" at bounding box center [800, 491] width 51 height 31
click at [808, 518] on span "14% -VAT" at bounding box center [799, 524] width 49 height 13
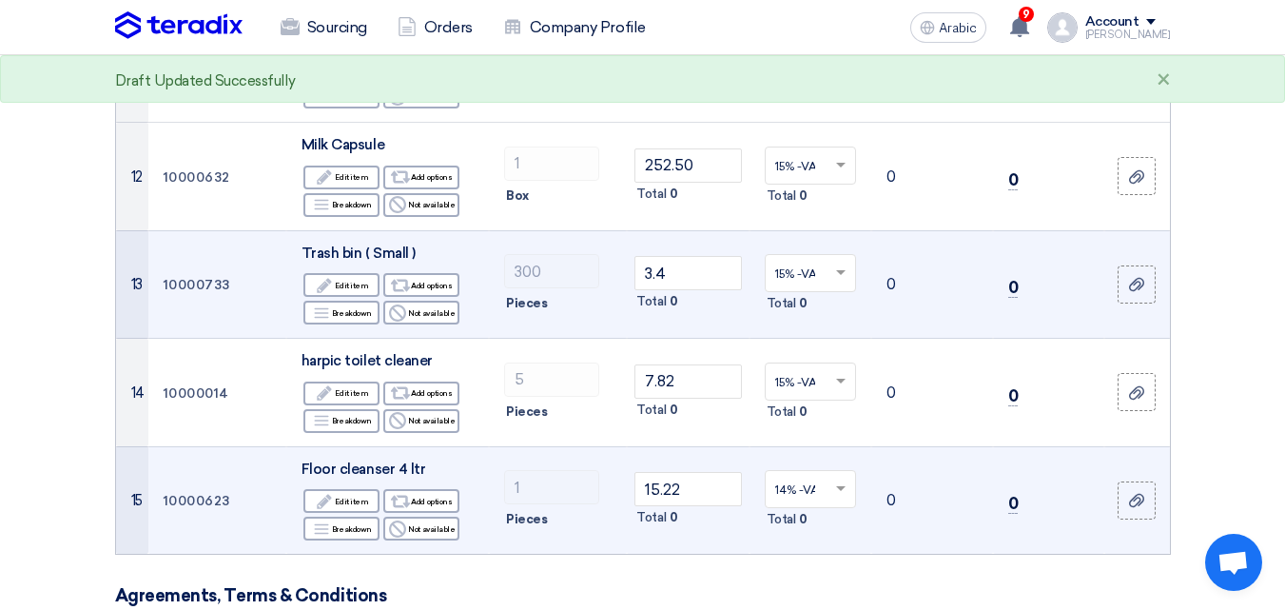
scroll to position [1808, 0]
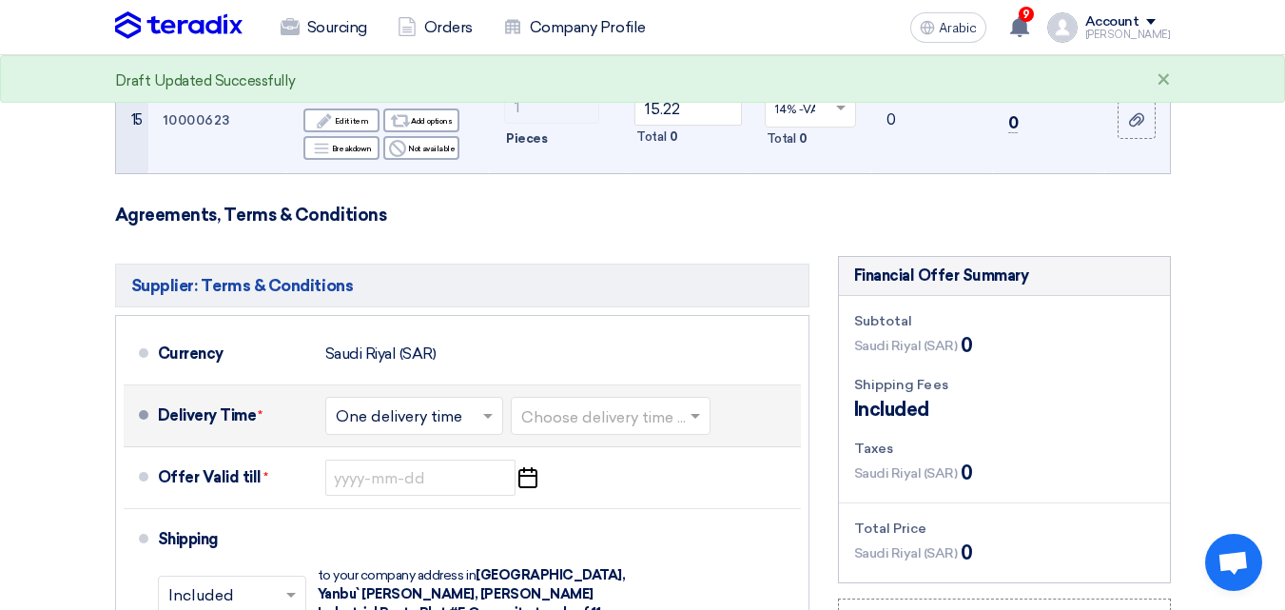
click at [411, 416] on input "text" at bounding box center [415, 418] width 159 height 28
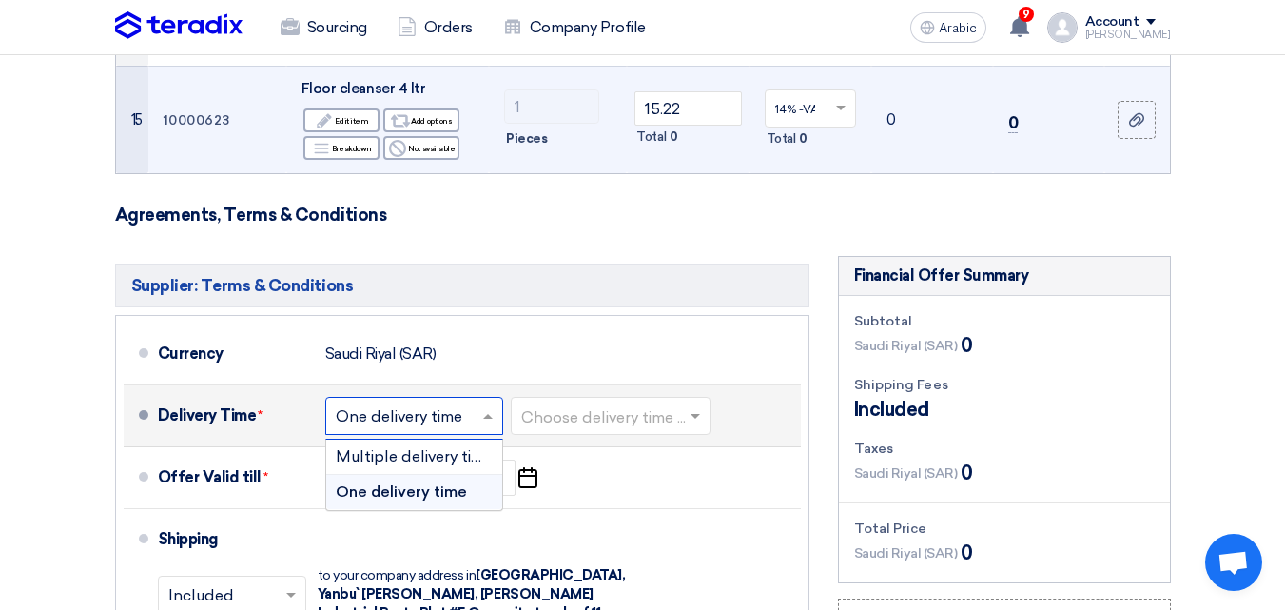
drag, startPoint x: 403, startPoint y: 492, endPoint x: 438, endPoint y: 486, distance: 34.7
click at [404, 492] on font "One delivery time" at bounding box center [401, 491] width 131 height 18
click at [553, 414] on input "text" at bounding box center [611, 418] width 181 height 28
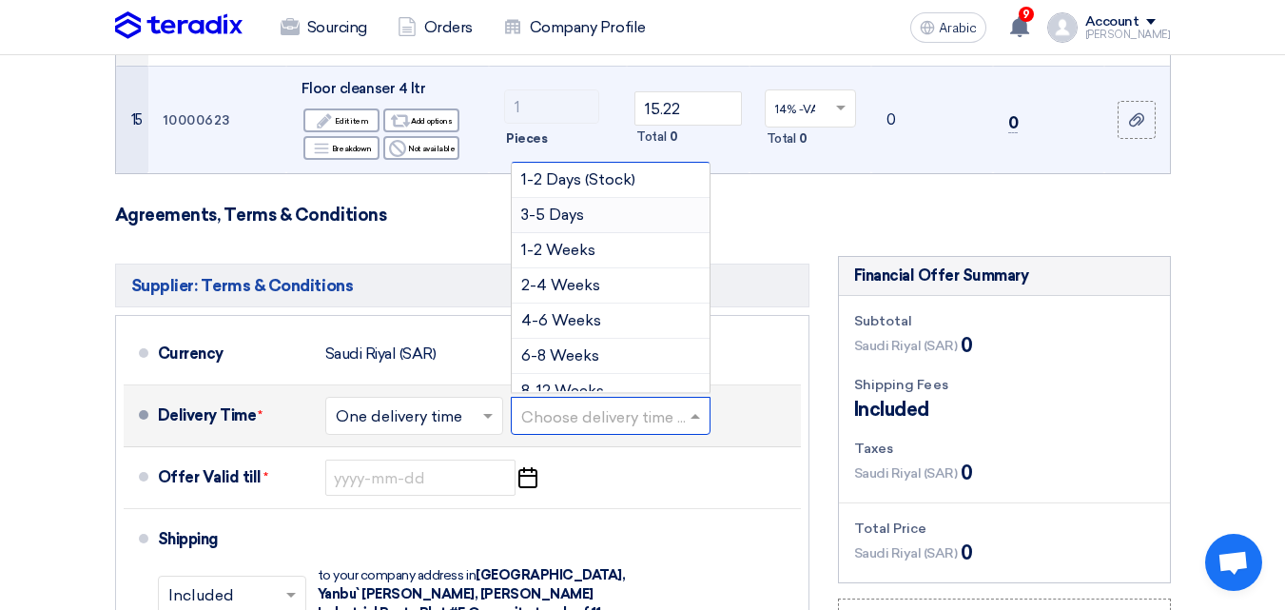
click at [575, 216] on font "3-5 Days" at bounding box center [552, 215] width 63 height 18
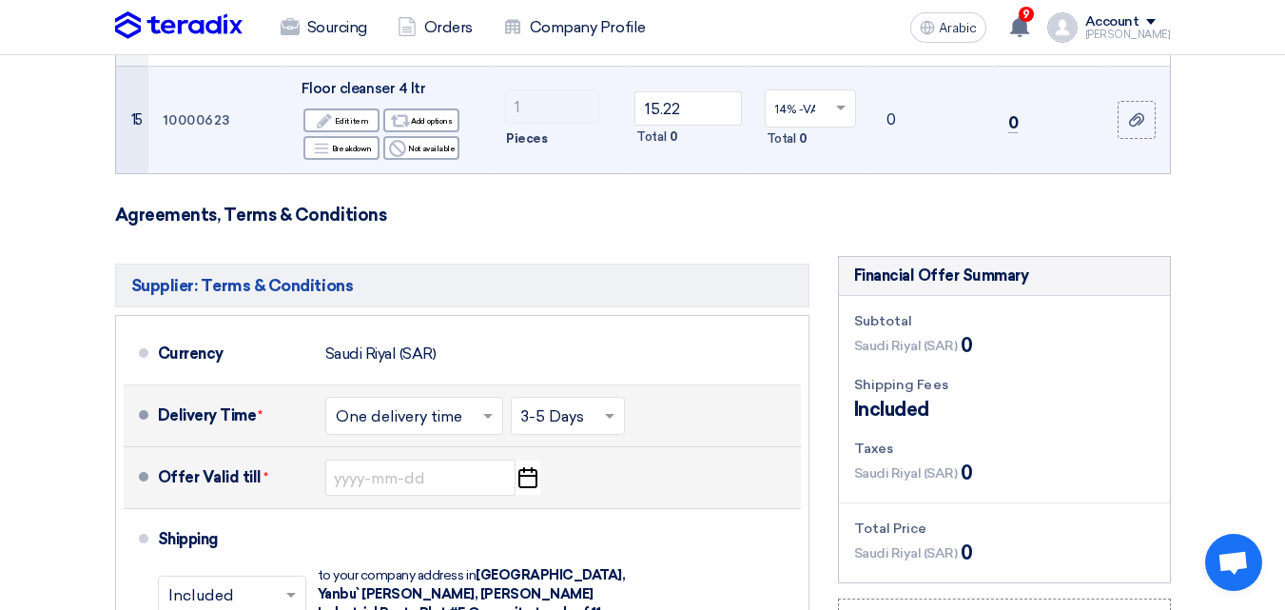
click at [534, 480] on icon "Pick a date" at bounding box center [528, 478] width 26 height 34
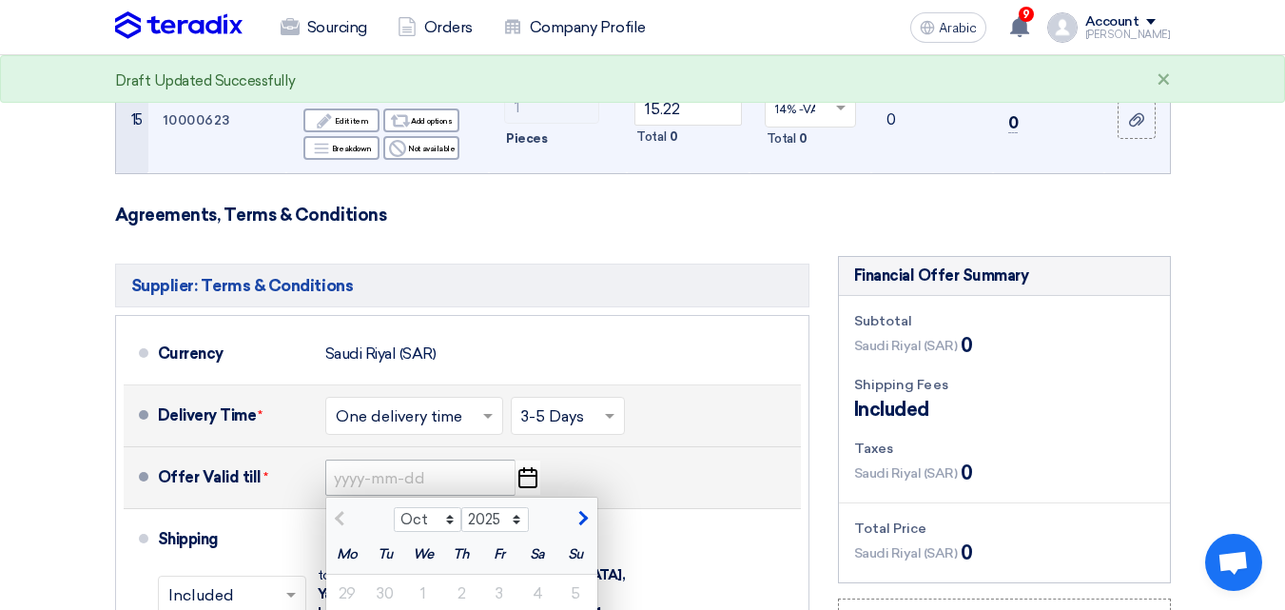
scroll to position [2093, 0]
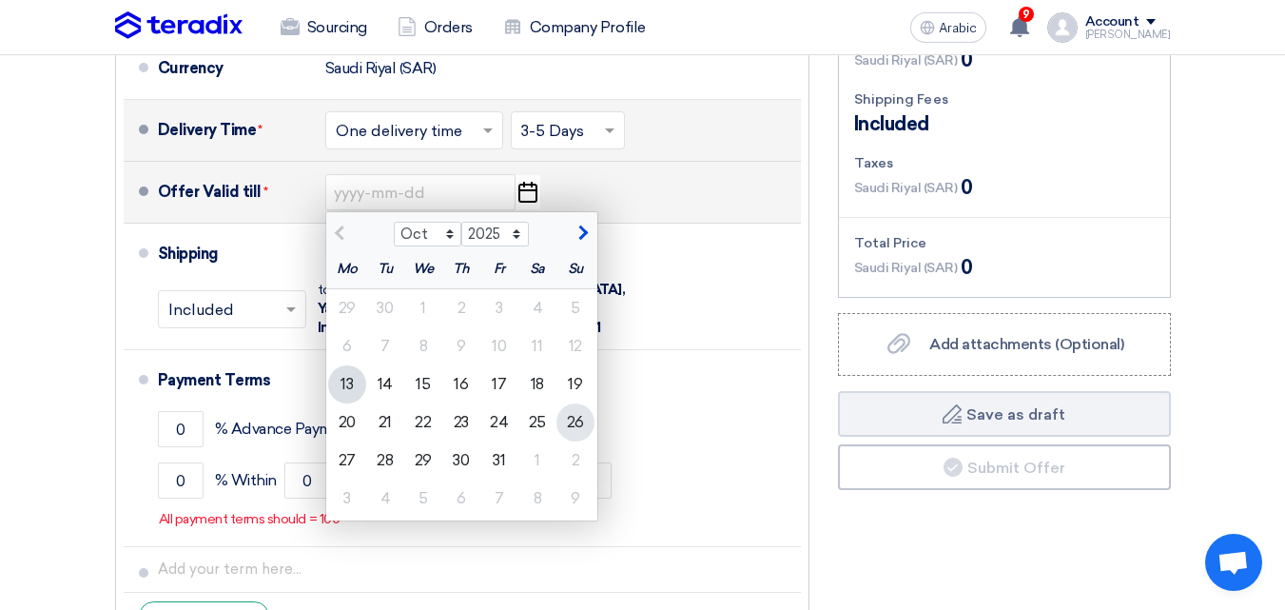
click at [584, 423] on div "26" at bounding box center [576, 422] width 38 height 38
type input "[DATE]"
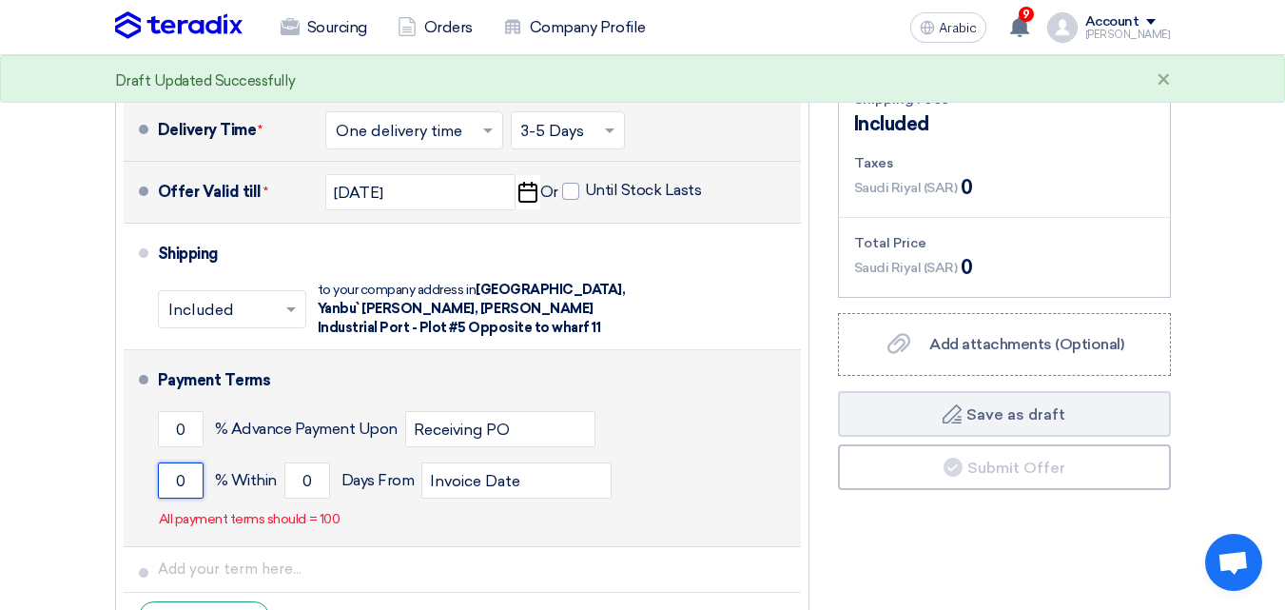
drag, startPoint x: 193, startPoint y: 482, endPoint x: 128, endPoint y: 480, distance: 65.7
click at [128, 481] on li "Payment Terms 0 % Advance Payment Upon Receiving PO 0 % Within 0" at bounding box center [462, 448] width 677 height 197
type input "100"
drag, startPoint x: 308, startPoint y: 480, endPoint x: 169, endPoint y: 468, distance: 139.4
click at [179, 468] on div "100 % [DATE] From Invoice Date" at bounding box center [476, 480] width 636 height 51
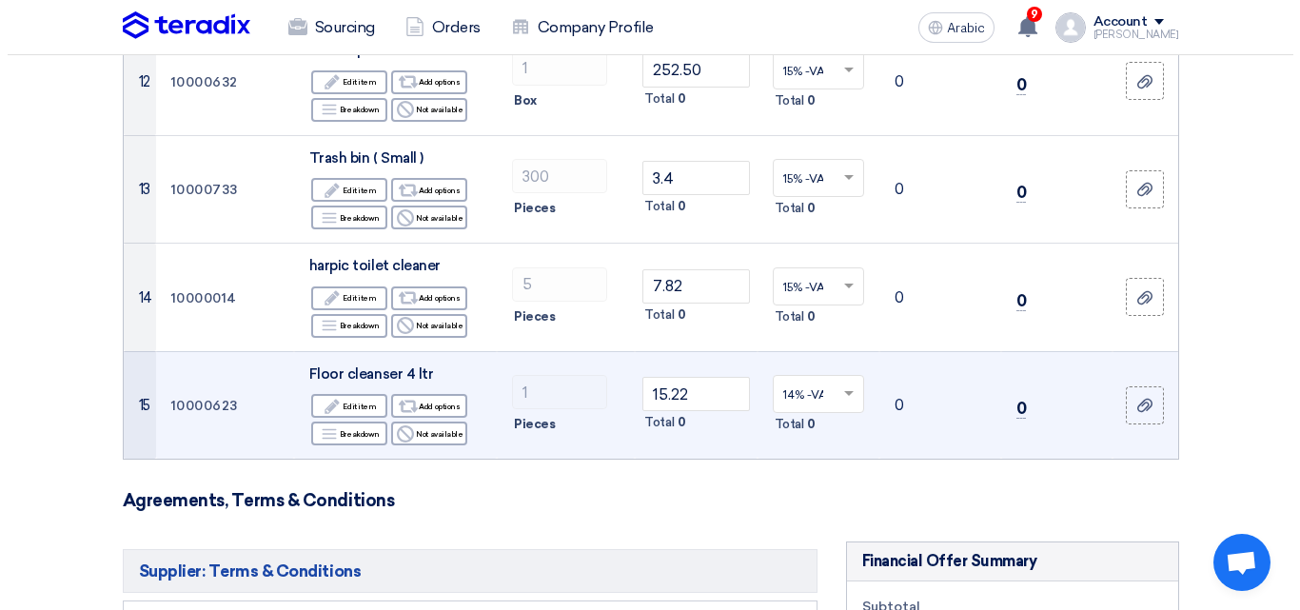
scroll to position [2188, 0]
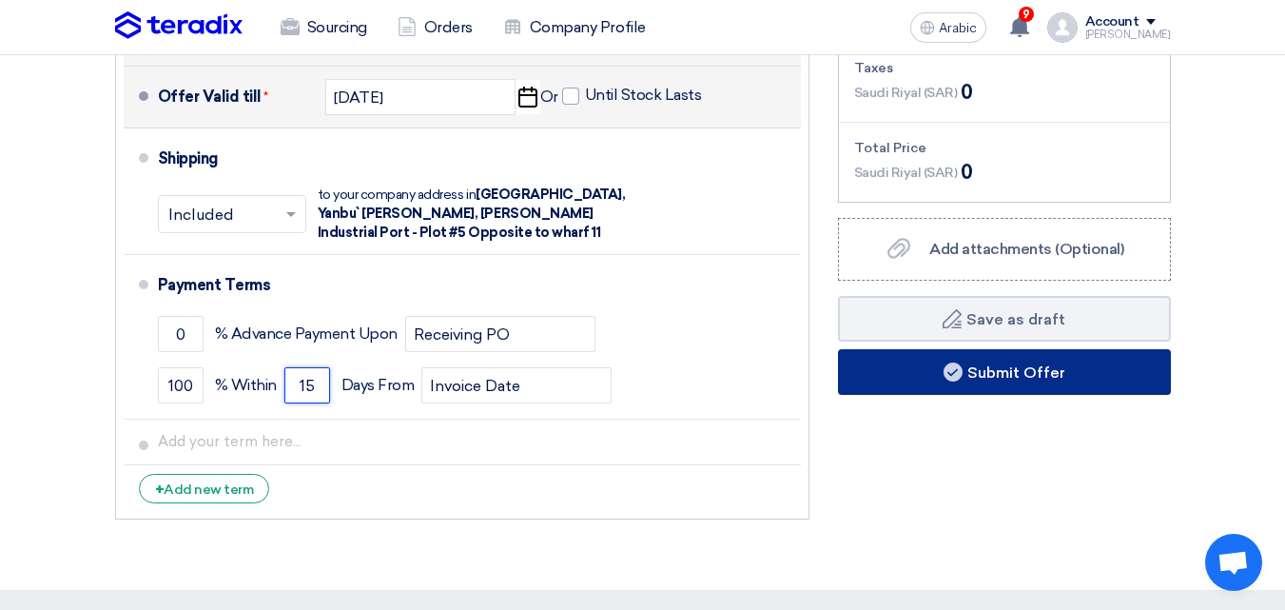
type input "15"
click at [1018, 381] on font "Submit Offer" at bounding box center [1017, 372] width 98 height 18
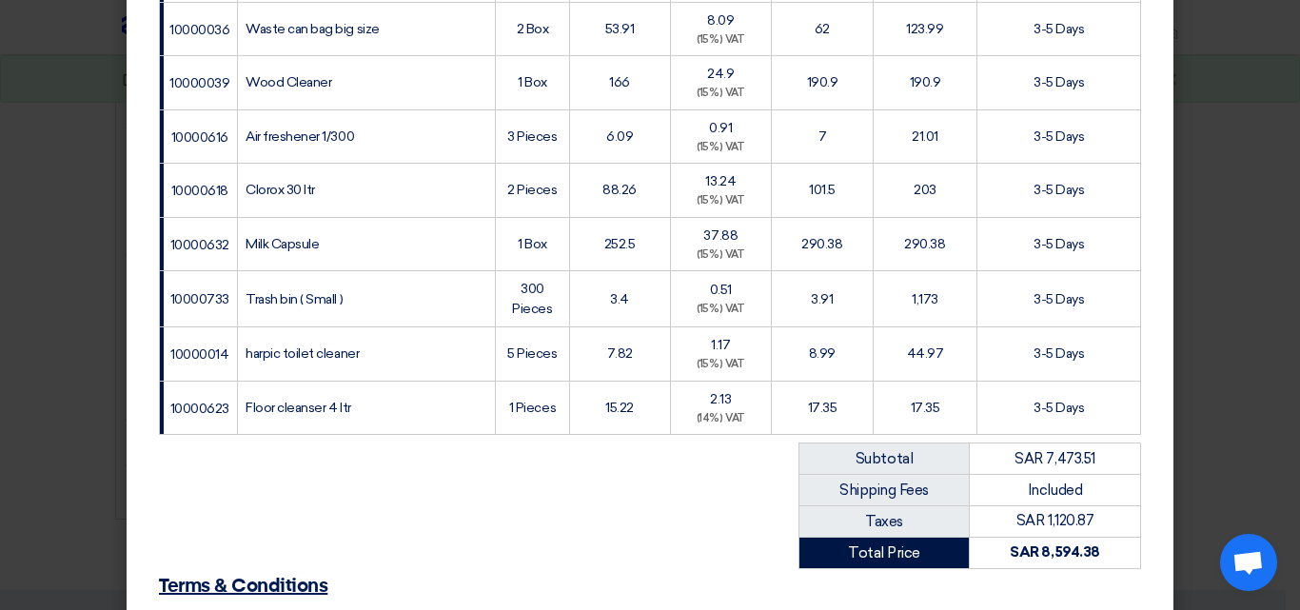
scroll to position [997, 0]
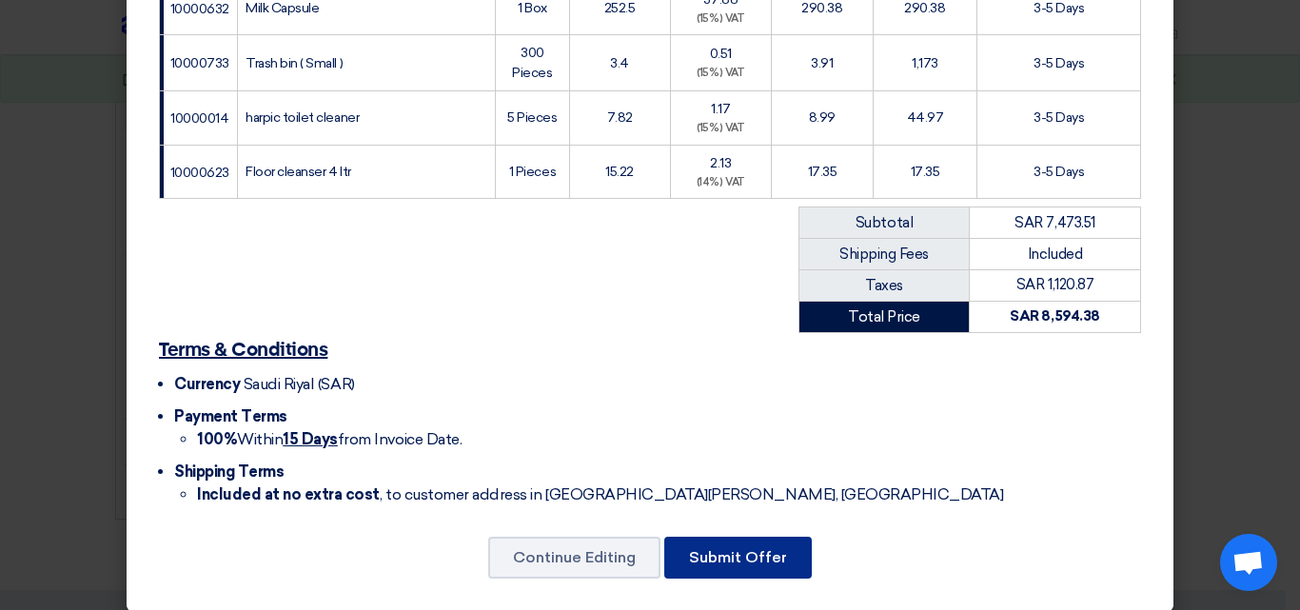
click at [721, 548] on font "Submit Offer" at bounding box center [738, 557] width 98 height 18
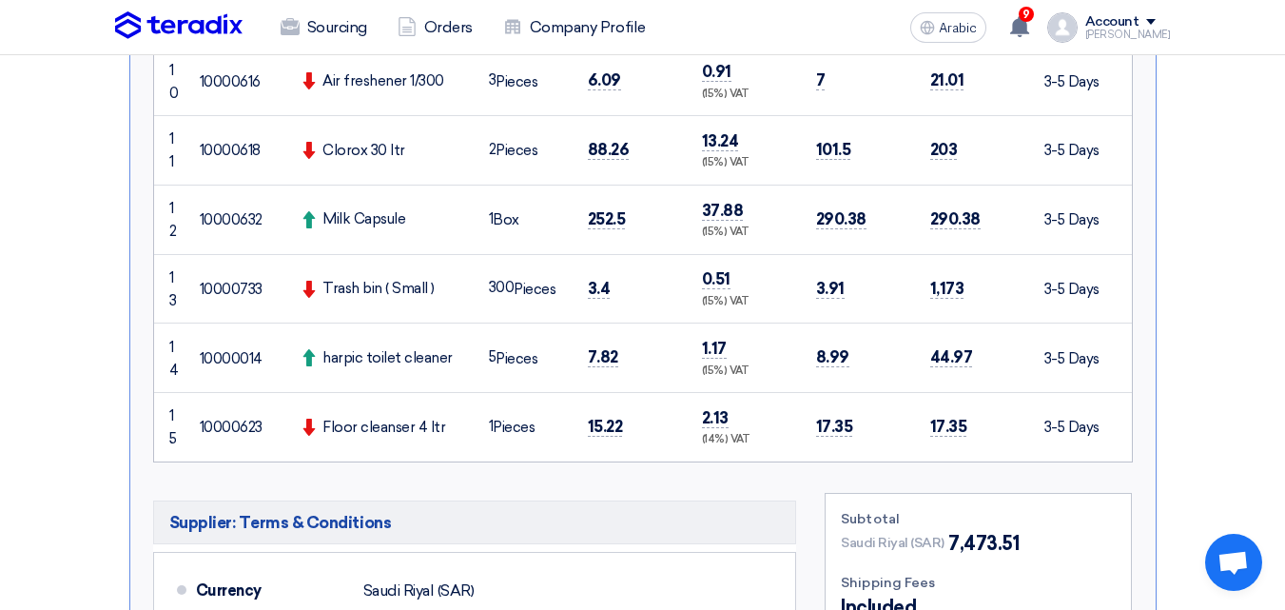
scroll to position [1808, 0]
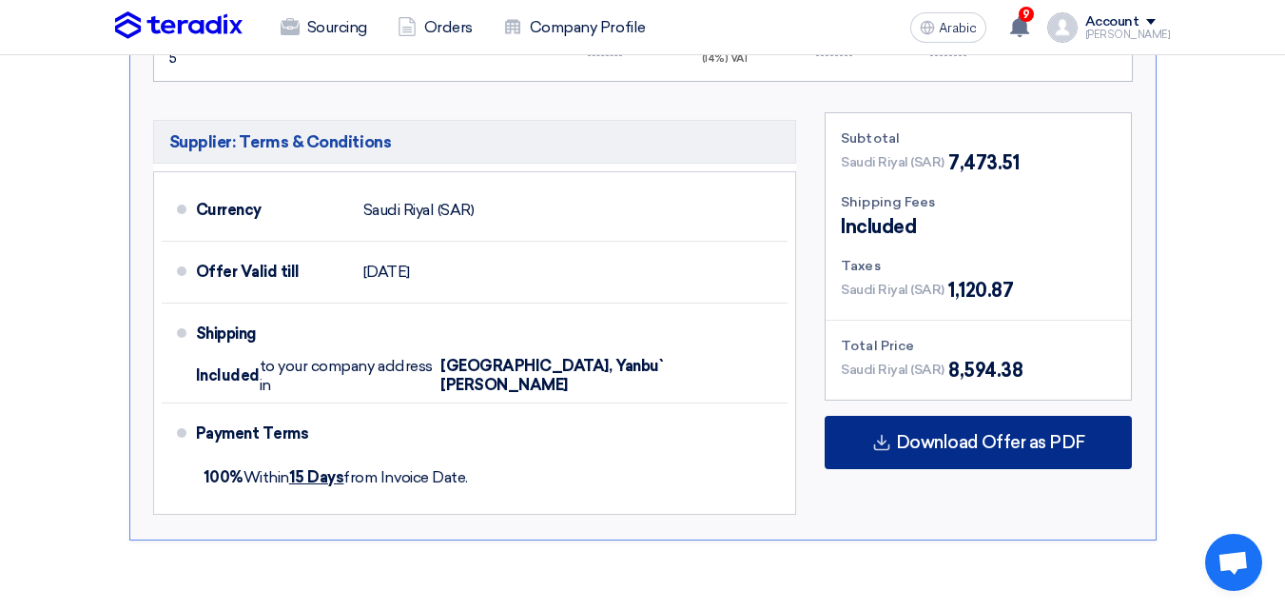
click at [1008, 443] on font "Download Offer as PDF" at bounding box center [990, 442] width 189 height 21
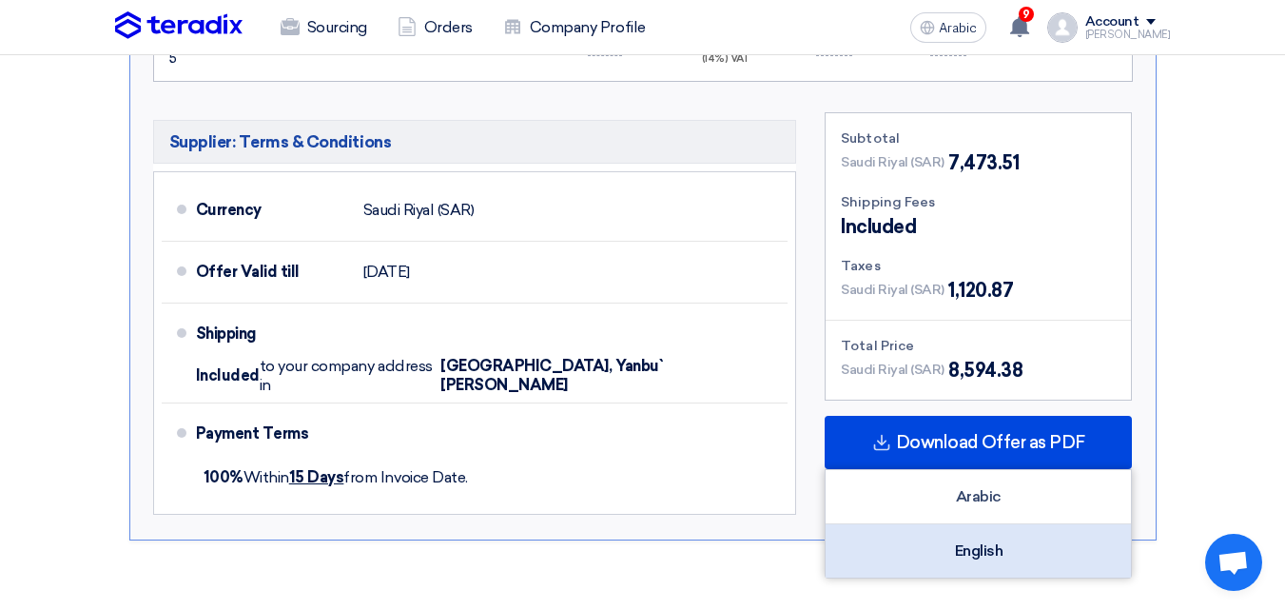
click at [973, 544] on font "English" at bounding box center [979, 550] width 49 height 18
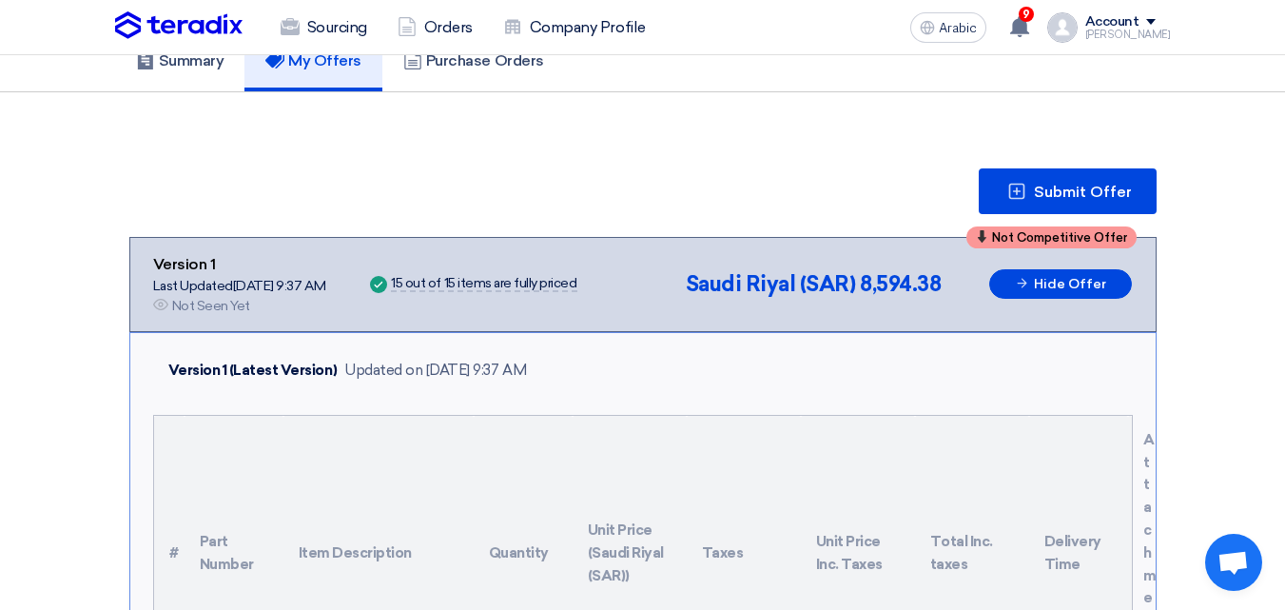
scroll to position [0, 0]
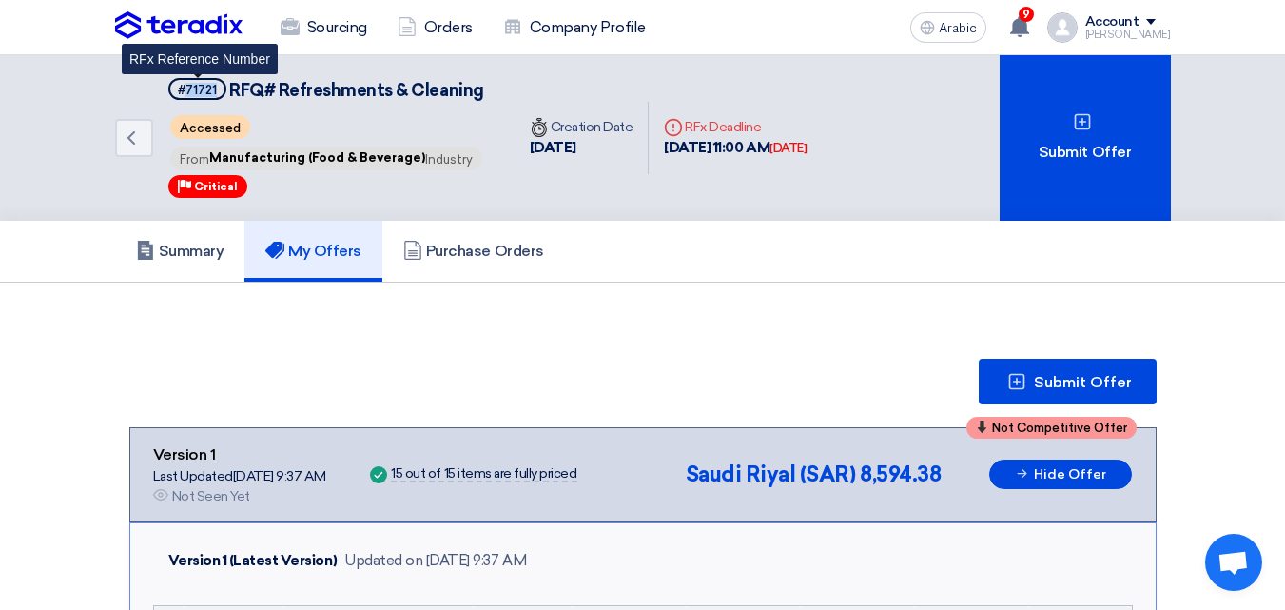
drag, startPoint x: 214, startPoint y: 92, endPoint x: 186, endPoint y: 88, distance: 28.0
click at [186, 88] on font "#71721" at bounding box center [197, 90] width 39 height 14
copy font "71721"
